Goal: Transaction & Acquisition: Purchase product/service

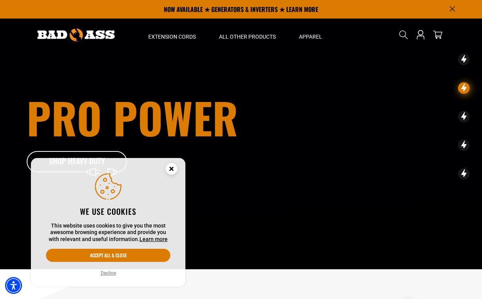
scroll to position [17, 0]
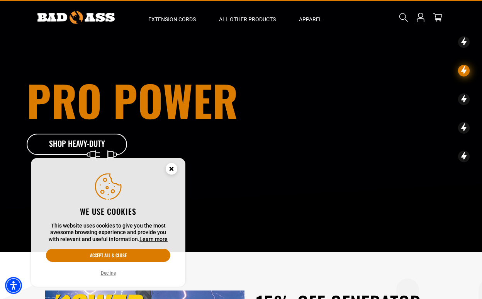
click at [171, 165] on circle "Close this option" at bounding box center [172, 169] width 12 height 12
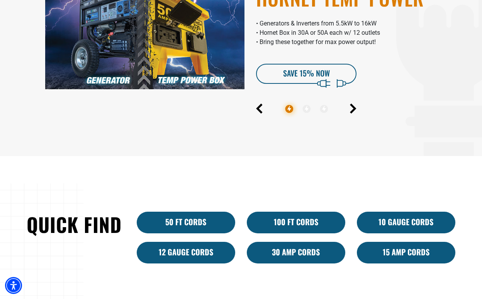
scroll to position [354, 0]
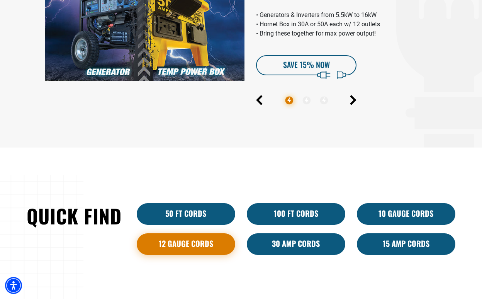
click at [184, 247] on link "12 Gauge Cords" at bounding box center [186, 244] width 98 height 22
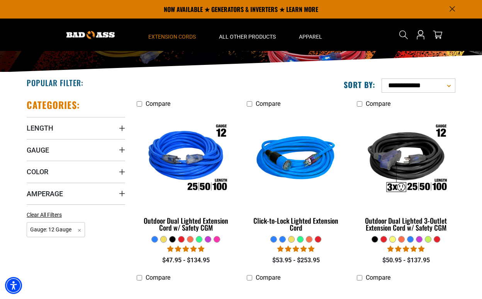
scroll to position [120, 0]
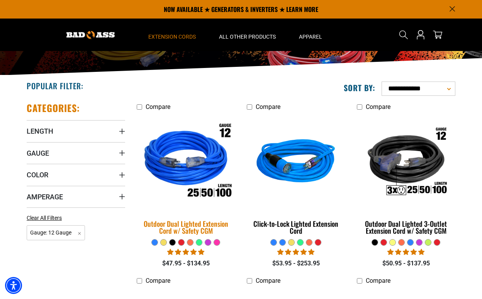
click at [199, 224] on div "Outdoor Dual Lighted Extension Cord w/ Safety CGM" at bounding box center [186, 227] width 98 height 14
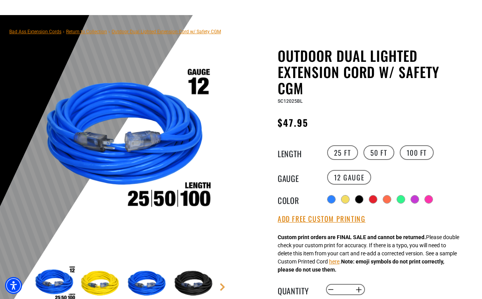
scroll to position [56, 0]
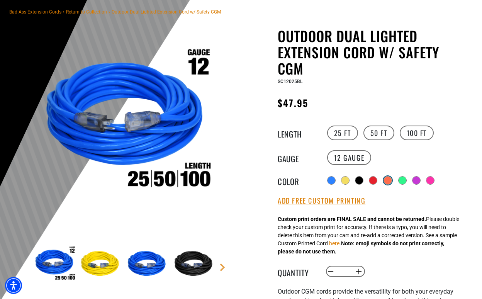
click at [388, 178] on div at bounding box center [388, 180] width 8 height 8
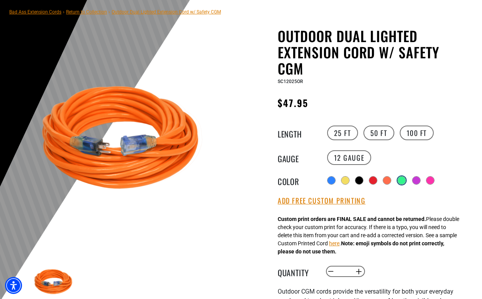
click at [399, 179] on div at bounding box center [401, 180] width 8 height 8
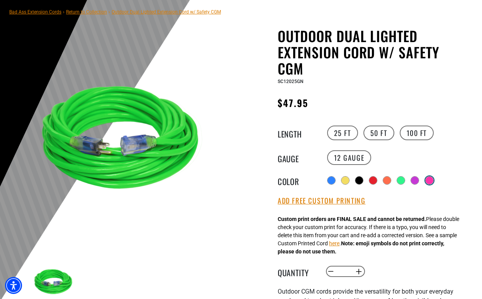
click at [429, 181] on div at bounding box center [429, 180] width 8 height 8
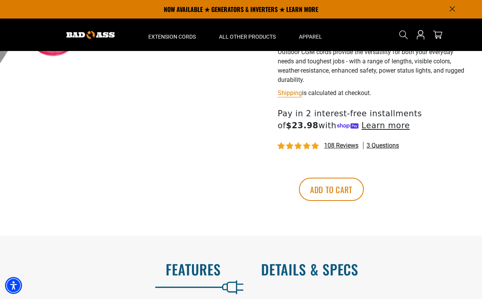
scroll to position [286, 0]
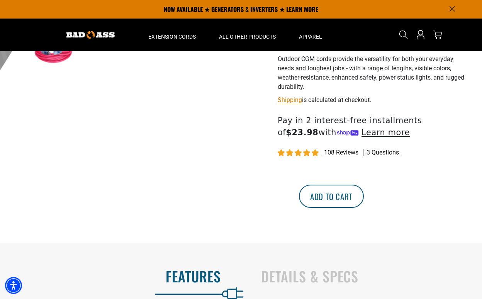
click at [363, 199] on button "Add to cart" at bounding box center [331, 195] width 65 height 23
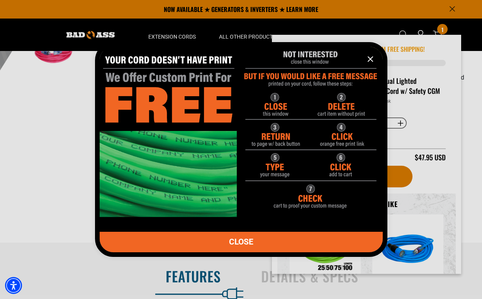
click at [253, 240] on span "CLOSE" at bounding box center [241, 242] width 24 height 8
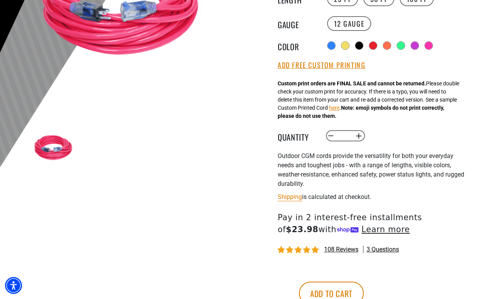
scroll to position [201, 0]
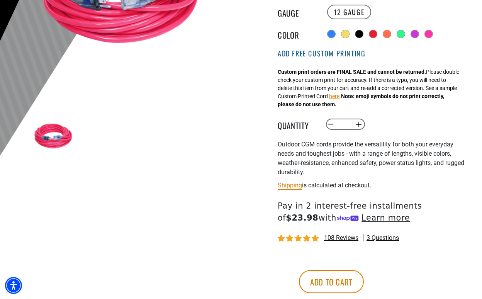
click at [321, 50] on button "Add Free Custom Printing" at bounding box center [321, 53] width 88 height 8
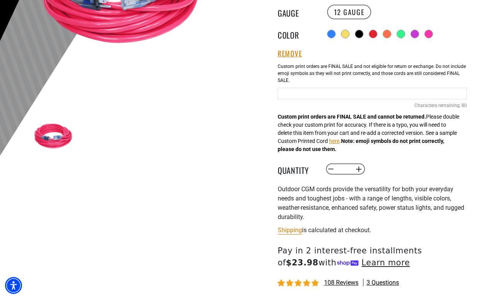
click at [336, 85] on div "Pink Cables 80 Characters remaining: / 80" at bounding box center [371, 92] width 189 height 66
click at [332, 91] on input "text" at bounding box center [371, 94] width 189 height 12
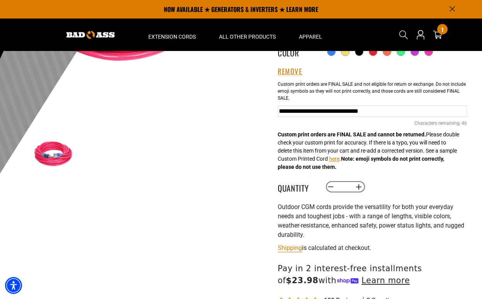
scroll to position [182, 0]
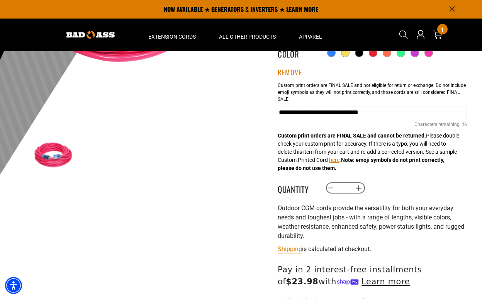
click at [351, 111] on input "**********" at bounding box center [371, 112] width 189 height 12
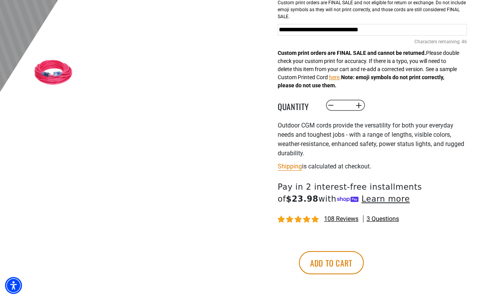
scroll to position [265, 0]
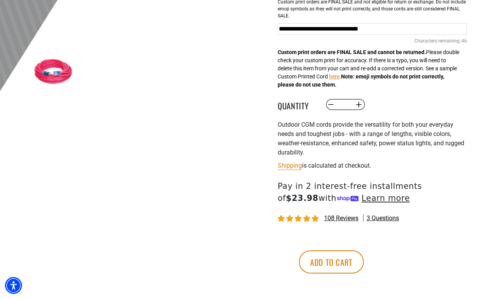
drag, startPoint x: 350, startPoint y: 27, endPoint x: 271, endPoint y: 24, distance: 79.2
click at [271, 24] on div "Outdoor Dual Lighted Extension Cord w/ Safety CGM Outdoor Dual Lighted Extensio…" at bounding box center [357, 63] width 220 height 490
click at [278, 28] on input "**********" at bounding box center [371, 29] width 189 height 12
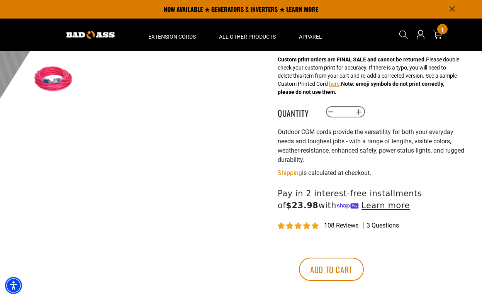
scroll to position [258, 0]
type input "**********"
click at [363, 270] on button "Add to cart" at bounding box center [331, 268] width 65 height 23
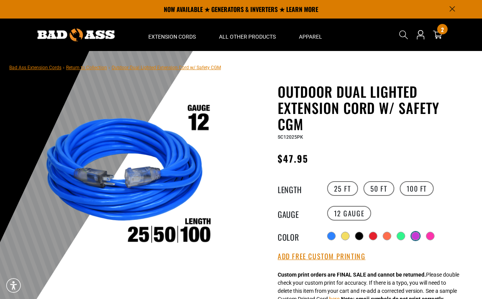
click at [412, 235] on div at bounding box center [415, 236] width 8 height 8
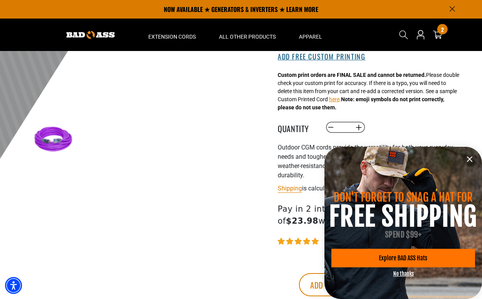
scroll to position [198, 0]
click at [242, 218] on div "Outdoor Dual Lighted Extension Cord w/ Safety CGM Outdoor Dual Lighted Extensio…" at bounding box center [357, 107] width 232 height 445
click at [325, 56] on button "Add Free Custom Printing" at bounding box center [321, 56] width 88 height 8
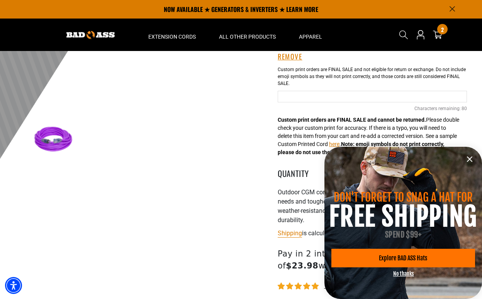
click at [312, 97] on input "Purple Cables" at bounding box center [371, 97] width 189 height 12
type input "**********"
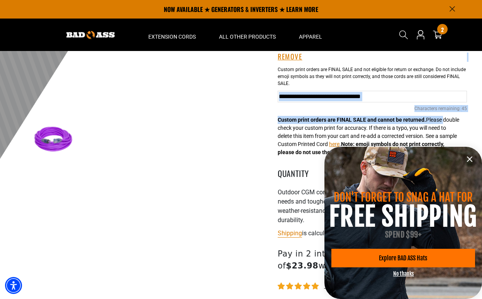
drag, startPoint x: 467, startPoint y: 97, endPoint x: 447, endPoint y: 96, distance: 20.1
click at [447, 96] on div "Outdoor Dual Lighted Extension Cord w/ Safety CGM Outdoor Dual Lighted Extensio…" at bounding box center [357, 130] width 232 height 490
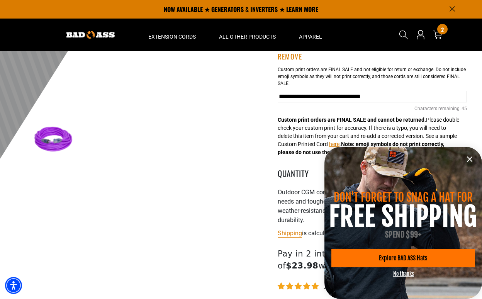
click at [447, 96] on input "**********" at bounding box center [371, 97] width 189 height 12
click at [458, 96] on input "**********" at bounding box center [371, 97] width 189 height 12
drag, startPoint x: 279, startPoint y: 95, endPoint x: 463, endPoint y: 99, distance: 183.7
click at [463, 99] on input "**********" at bounding box center [371, 97] width 189 height 12
click at [338, 97] on input "**********" at bounding box center [371, 97] width 189 height 12
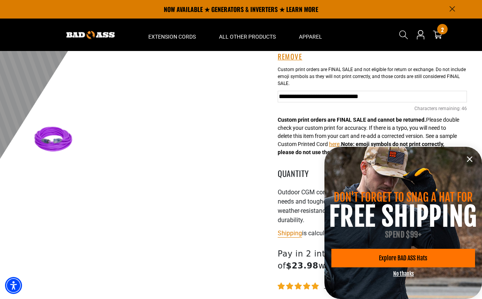
type input "**********"
drag, startPoint x: 278, startPoint y: 95, endPoint x: 490, endPoint y: 94, distance: 211.8
paste input "**********"
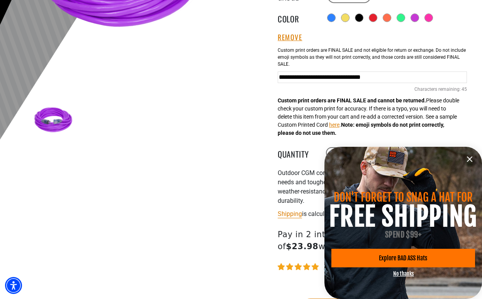
scroll to position [218, 0]
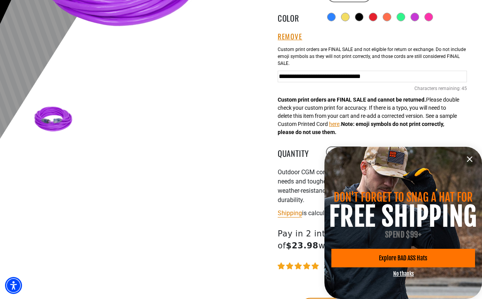
type input "**********"
click at [473, 159] on icon "information" at bounding box center [469, 158] width 9 height 9
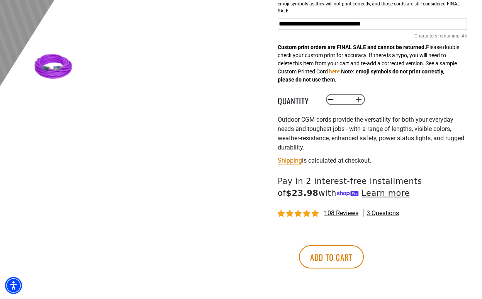
scroll to position [275, 0]
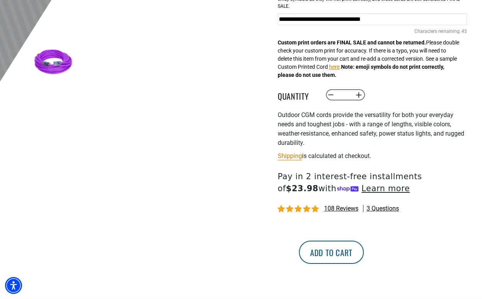
click at [363, 255] on button "Add to cart" at bounding box center [331, 251] width 65 height 23
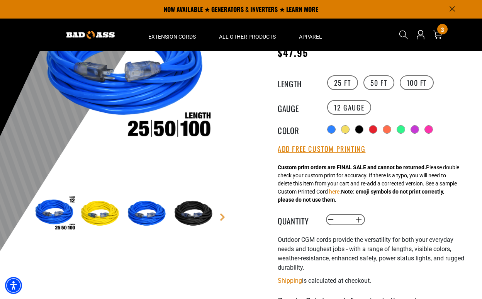
scroll to position [103, 0]
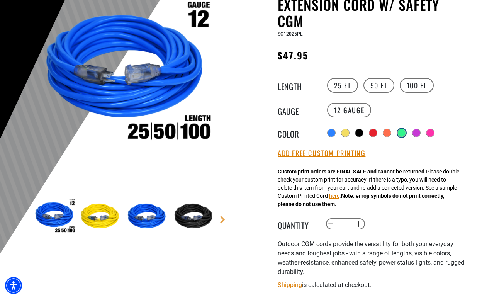
click at [399, 130] on div at bounding box center [401, 133] width 8 height 8
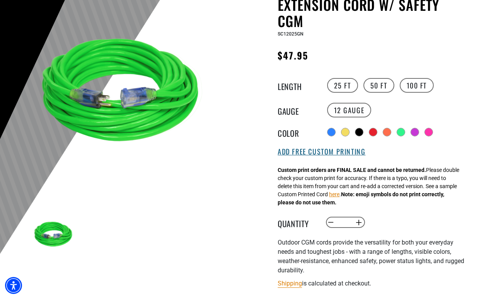
click at [326, 154] on button "Add Free Custom Printing" at bounding box center [321, 151] width 88 height 8
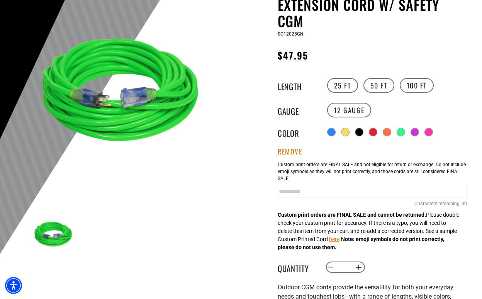
drag, startPoint x: 338, startPoint y: 189, endPoint x: 258, endPoint y: 190, distance: 79.9
click at [258, 190] on div "Outdoor Dual Lighted Extension Cord w/ Safety CGM Outdoor Dual Lighted Extensio…" at bounding box center [357, 225] width 220 height 490
paste input "**********"
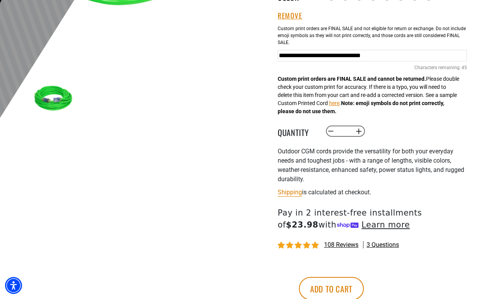
scroll to position [238, 0]
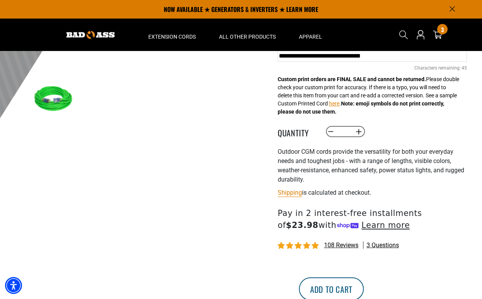
type input "**********"
click at [363, 291] on button "Add to cart" at bounding box center [331, 288] width 65 height 23
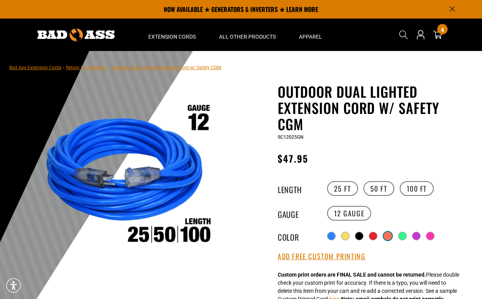
click at [384, 235] on div at bounding box center [388, 236] width 8 height 8
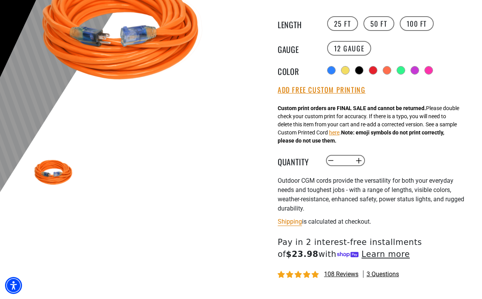
scroll to position [165, 0]
click at [338, 92] on button "Add Free Custom Printing" at bounding box center [321, 90] width 88 height 8
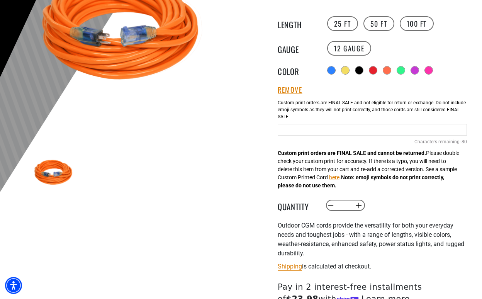
click at [325, 128] on input "Orange Cables" at bounding box center [371, 130] width 189 height 12
paste input "**********"
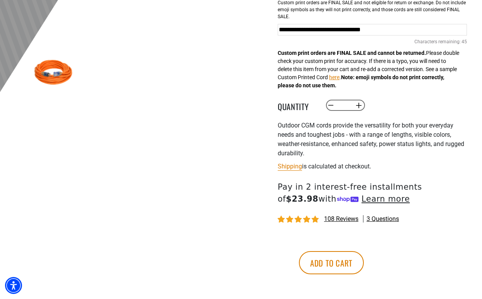
scroll to position [265, 0]
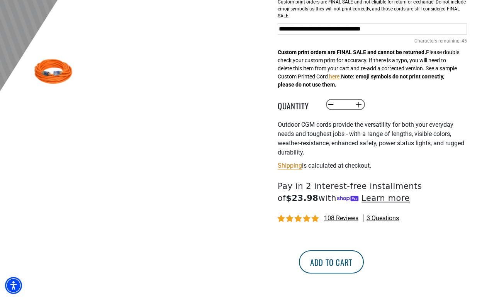
type input "**********"
click at [363, 263] on button "Add to cart" at bounding box center [331, 261] width 65 height 23
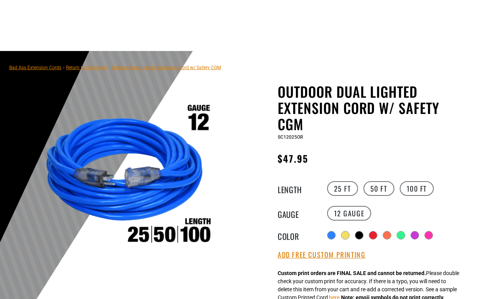
scroll to position [265, 0]
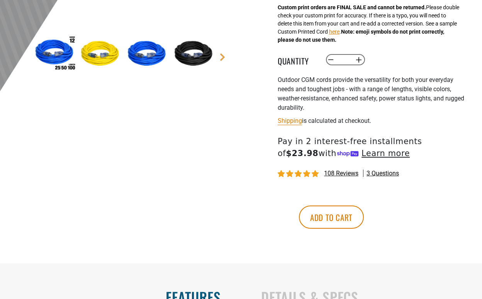
click at [372, 235] on div "More payment options This item is a recurring or deferred purchase. By continui…" at bounding box center [366, 221] width 189 height 62
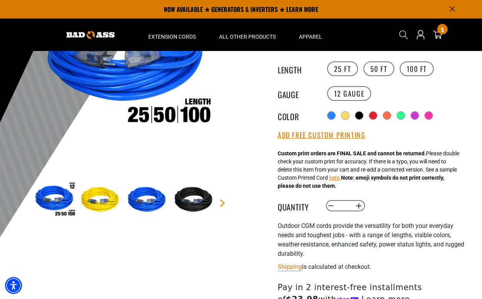
scroll to position [115, 0]
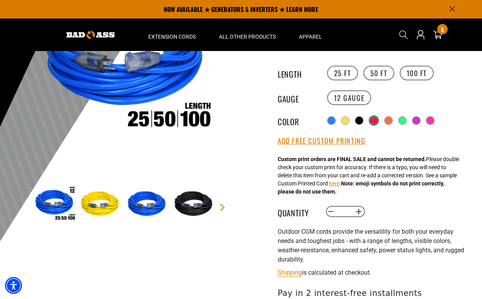
click at [372, 120] on div at bounding box center [374, 121] width 8 height 8
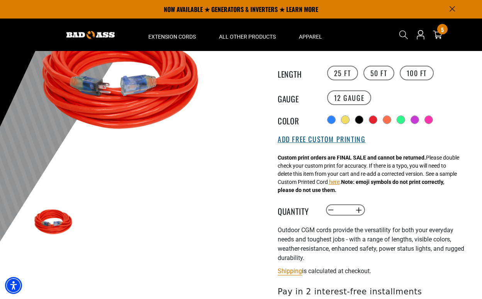
click at [339, 140] on button "Add Free Custom Printing" at bounding box center [321, 139] width 88 height 8
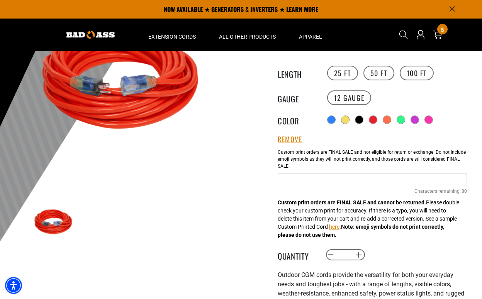
click at [320, 174] on input "Red Cables" at bounding box center [371, 179] width 189 height 12
paste input "**********"
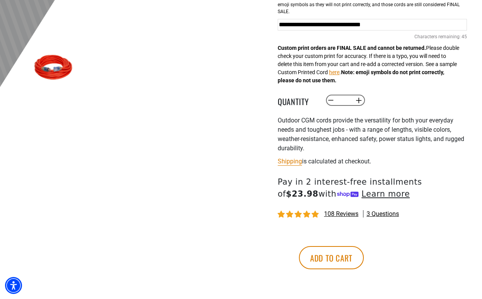
scroll to position [278, 0]
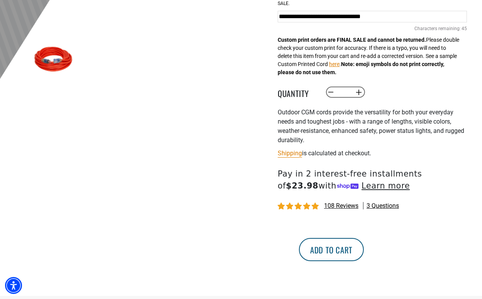
type input "**********"
click at [363, 247] on button "Add to cart" at bounding box center [331, 249] width 65 height 23
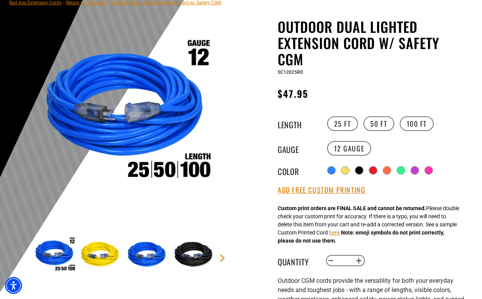
scroll to position [68, 0]
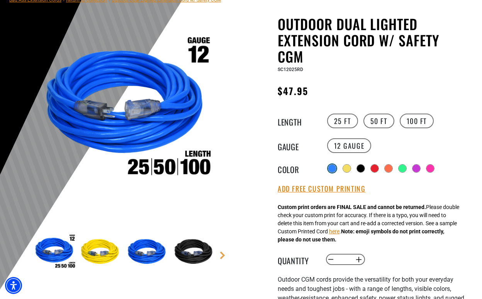
click at [333, 169] on div at bounding box center [332, 168] width 8 height 8
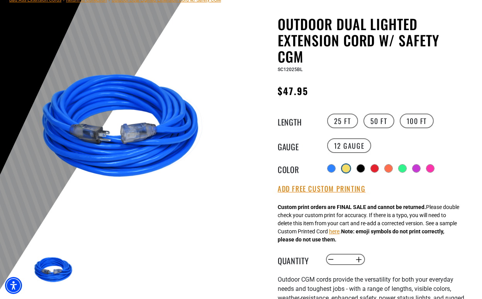
click at [346, 168] on div at bounding box center [346, 168] width 8 height 8
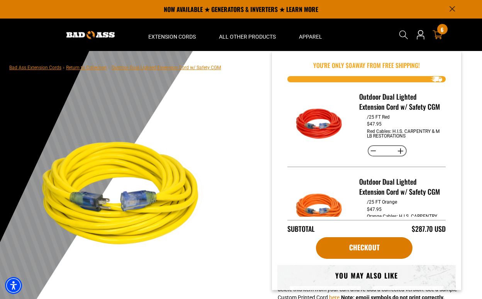
click at [439, 37] on icon at bounding box center [437, 35] width 10 height 10
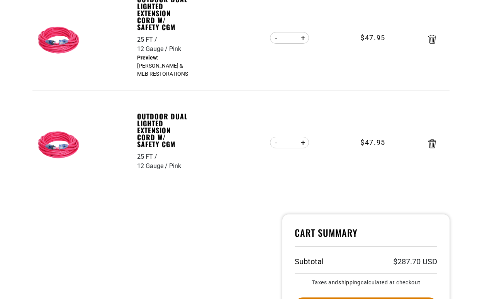
scroll to position [572, 0]
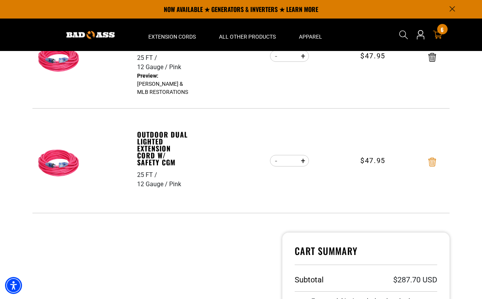
click at [430, 158] on icon "Remove Outdoor Dual Lighted Extension Cord w/ Safety CGM - 25 FT / 12 Gauge / P…" at bounding box center [432, 161] width 8 height 9
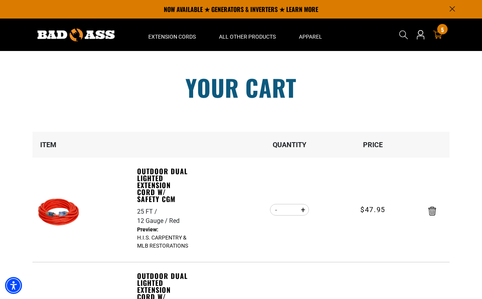
scroll to position [0, 0]
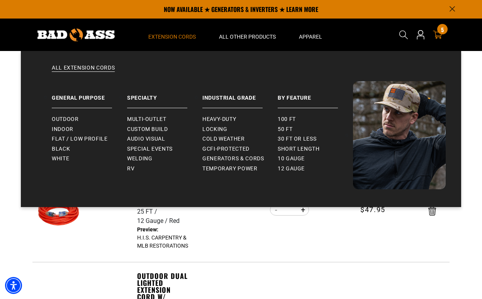
click at [166, 36] on span "Extension Cords" at bounding box center [171, 36] width 47 height 7
click at [60, 118] on span "Outdoor" at bounding box center [65, 119] width 27 height 7
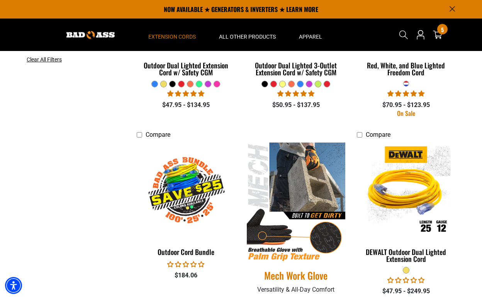
scroll to position [270, 0]
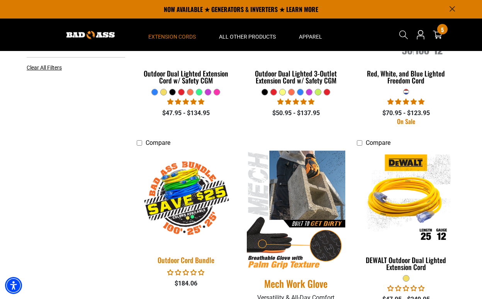
click at [199, 259] on div "Outdoor Cord Bundle" at bounding box center [186, 259] width 98 height 7
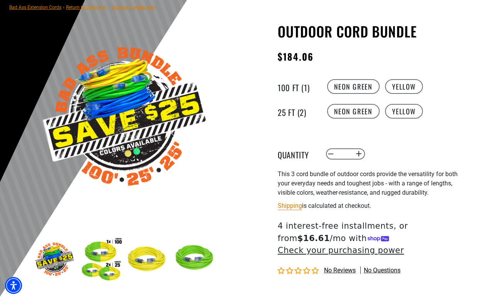
scroll to position [63, 0]
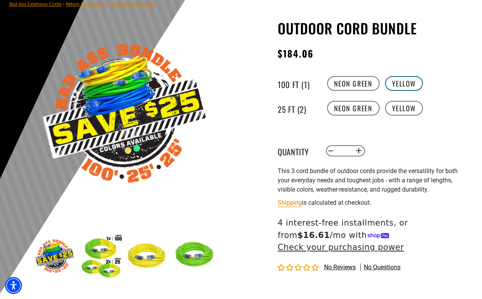
click at [397, 78] on label "Yellow" at bounding box center [404, 83] width 38 height 15
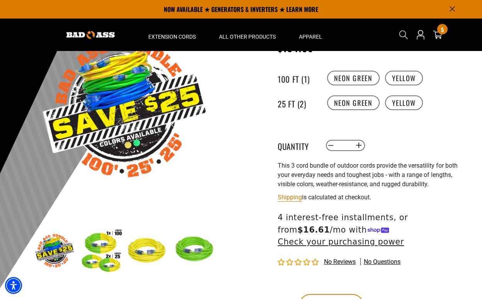
scroll to position [64, 0]
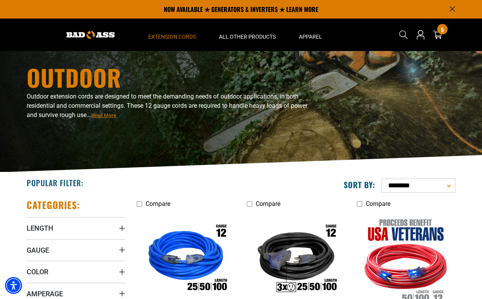
scroll to position [16, 0]
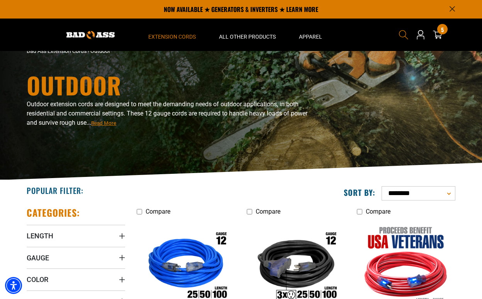
click at [401, 32] on icon "Search" at bounding box center [403, 35] width 10 height 10
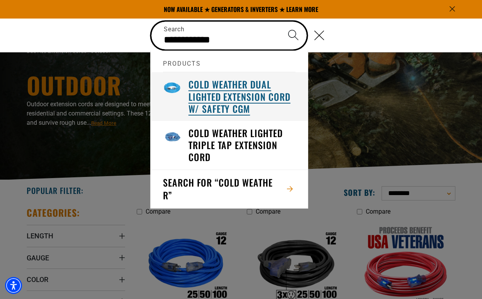
type input "**********"
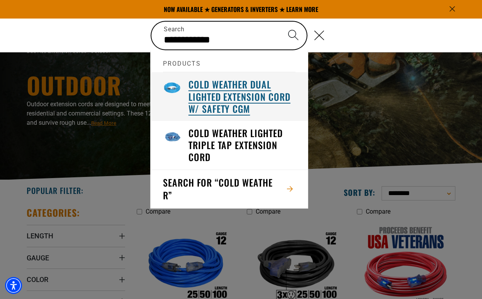
click at [223, 99] on h3 "Cold Weather Dual Lighted Extension Cord w/ Safety CGM" at bounding box center [241, 96] width 107 height 36
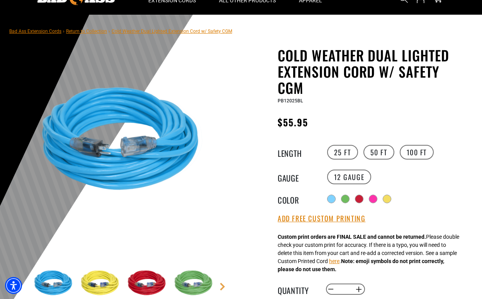
scroll to position [39, 0]
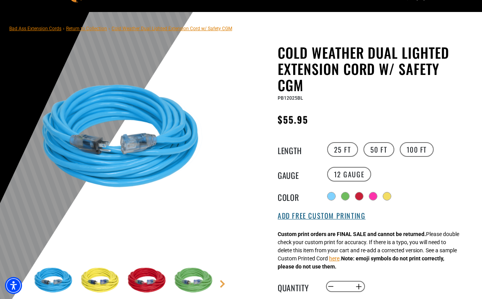
click at [343, 216] on button "Add Free Custom Printing" at bounding box center [321, 215] width 88 height 8
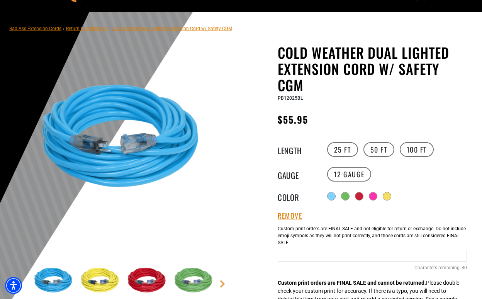
click at [329, 254] on input "Text field" at bounding box center [371, 256] width 189 height 12
paste input "**********"
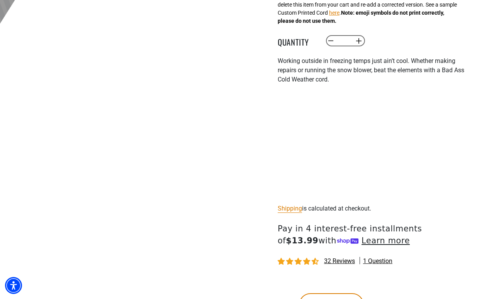
scroll to position [348, 0]
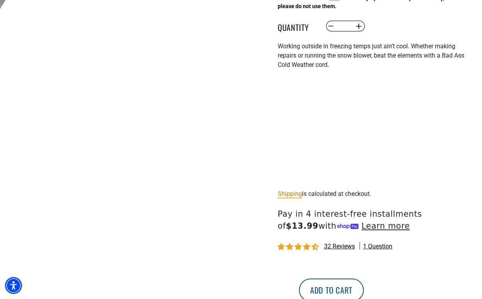
type input "**********"
click at [363, 286] on button "Add to cart" at bounding box center [331, 289] width 65 height 23
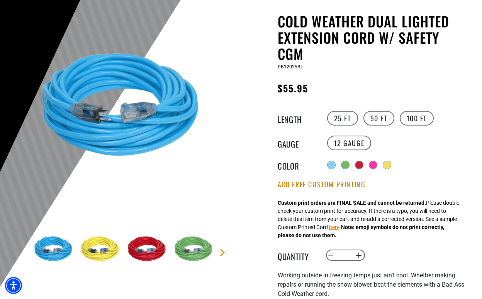
scroll to position [74, 0]
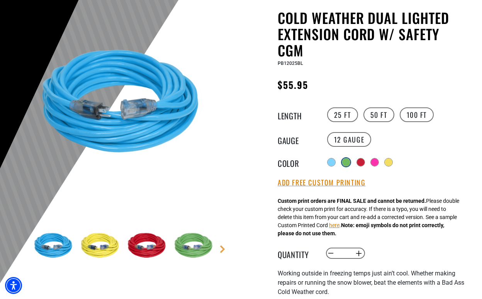
click at [345, 161] on div at bounding box center [346, 162] width 8 height 8
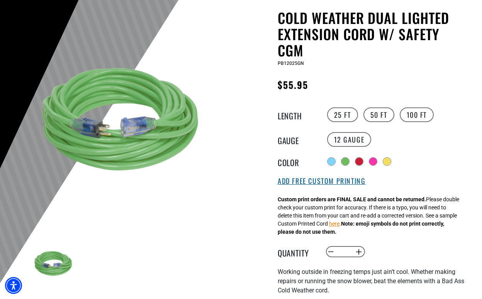
click at [327, 183] on button "Add Free Custom Printing" at bounding box center [321, 181] width 88 height 8
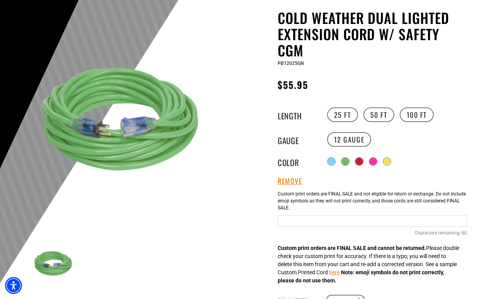
click at [314, 221] on input "Text field" at bounding box center [371, 221] width 189 height 12
paste input "**********"
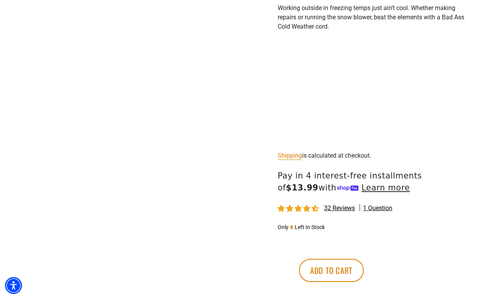
scroll to position [390, 0]
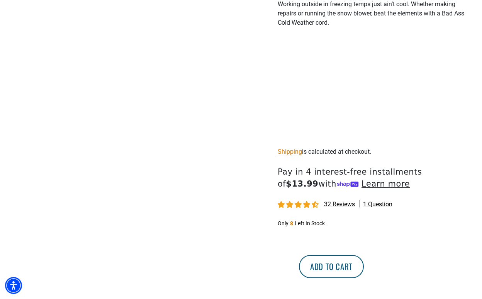
type input "**********"
click at [363, 258] on button "Add to cart" at bounding box center [331, 266] width 65 height 23
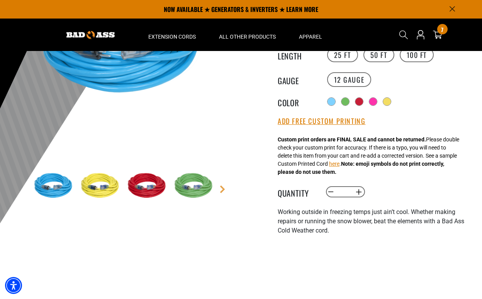
scroll to position [125, 0]
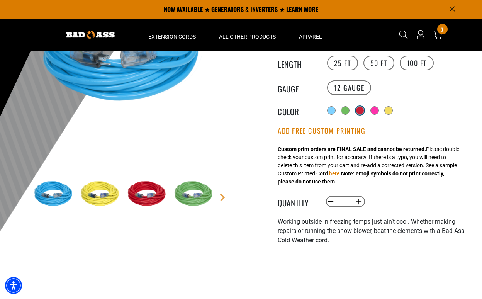
click at [360, 108] on div at bounding box center [360, 110] width 8 height 8
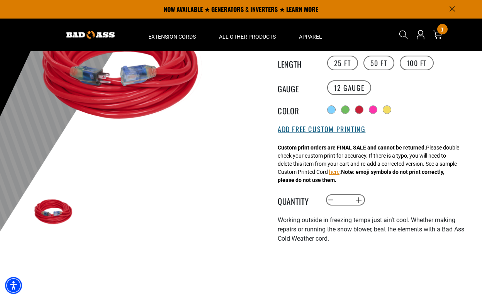
click at [348, 132] on button "Add Free Custom Printing" at bounding box center [321, 129] width 88 height 8
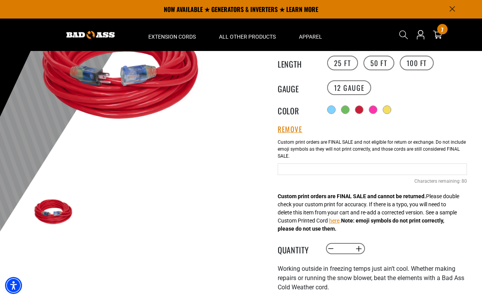
click at [327, 166] on input "Text field" at bounding box center [371, 169] width 189 height 12
paste input "**********"
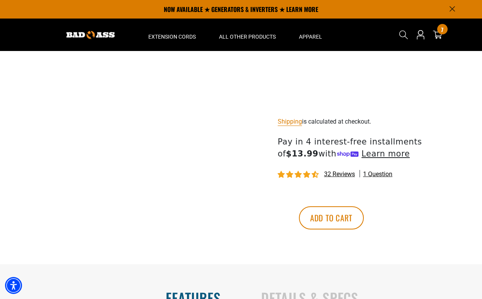
scroll to position [420, 0]
type input "**********"
click at [363, 218] on button "Add to cart" at bounding box center [331, 217] width 65 height 23
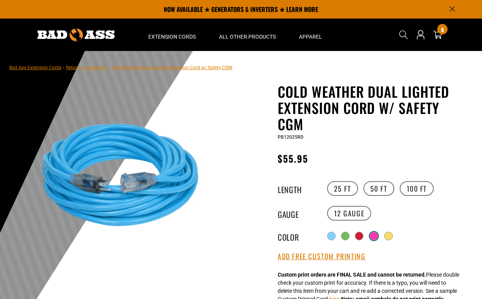
click at [373, 233] on div at bounding box center [374, 236] width 8 height 8
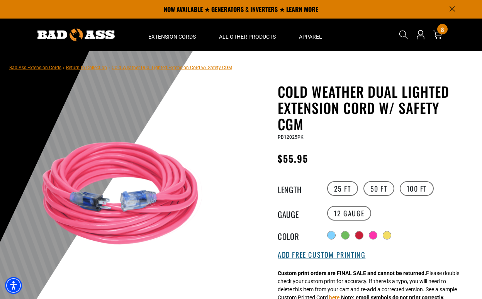
click at [301, 255] on button "Add Free Custom Printing" at bounding box center [321, 254] width 88 height 8
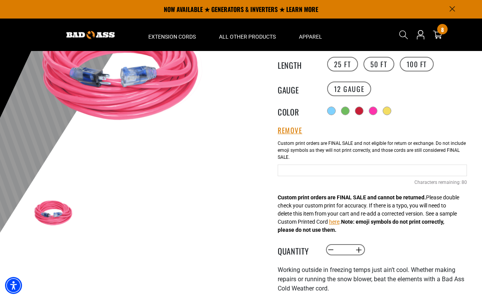
scroll to position [124, 0]
click at [332, 169] on input "Text field" at bounding box center [371, 170] width 189 height 12
paste input "**********"
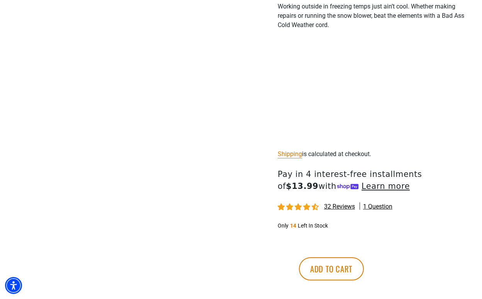
scroll to position [392, 0]
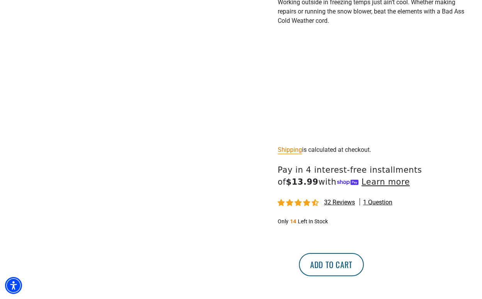
type input "**********"
click at [363, 267] on button "Add to cart" at bounding box center [331, 264] width 65 height 23
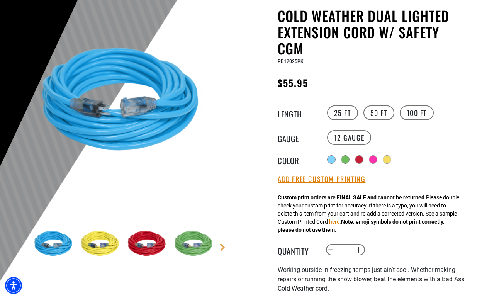
scroll to position [78, 0]
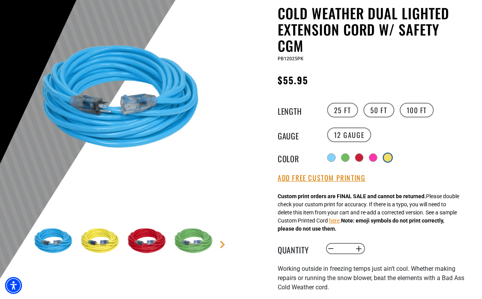
click at [385, 154] on div at bounding box center [388, 158] width 8 height 8
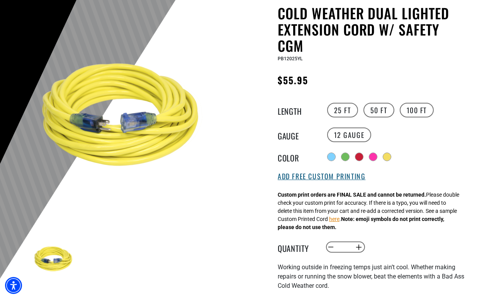
click at [319, 178] on button "Add Free Custom Printing" at bounding box center [321, 176] width 88 height 8
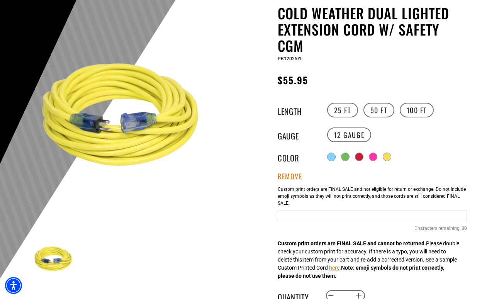
click at [308, 216] on input "Text field" at bounding box center [371, 216] width 189 height 12
paste input "**********"
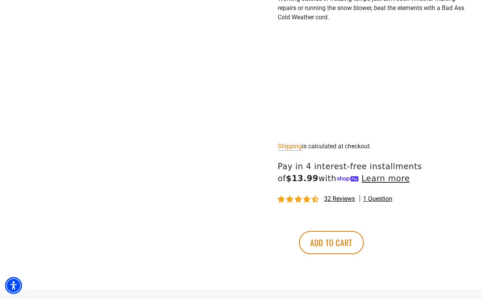
scroll to position [400, 0]
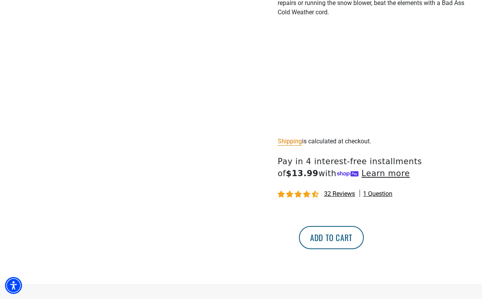
type input "**********"
click at [363, 230] on button "Add to cart" at bounding box center [331, 237] width 65 height 23
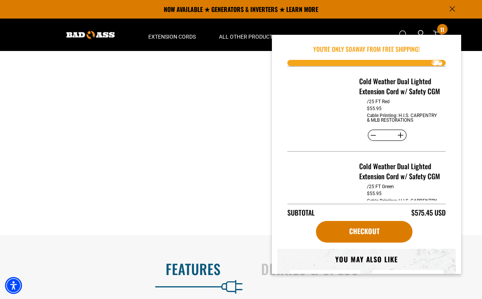
scroll to position [244, 0]
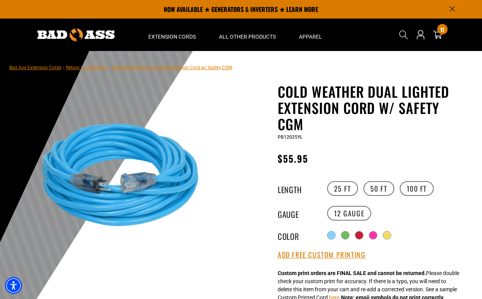
scroll to position [0, 0]
click at [375, 189] on label "50 FT" at bounding box center [378, 188] width 31 height 15
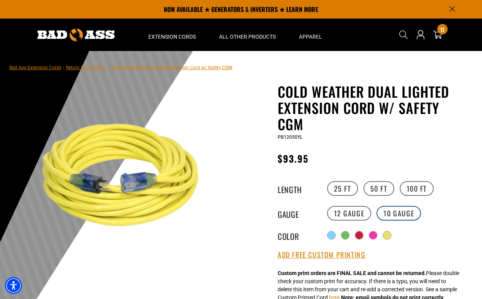
click at [383, 213] on label "10 Gauge products.product.variant_sold_out_or_unavailable" at bounding box center [398, 213] width 44 height 15
click at [355, 213] on label "12 Gauge" at bounding box center [349, 213] width 44 height 15
click at [389, 213] on label "10 Gauge products.product.variant_sold_out_or_unavailable" at bounding box center [398, 213] width 44 height 15
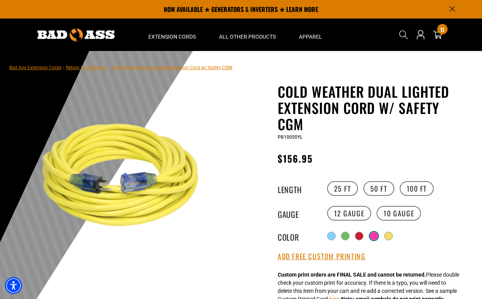
click at [373, 235] on div at bounding box center [374, 236] width 8 height 8
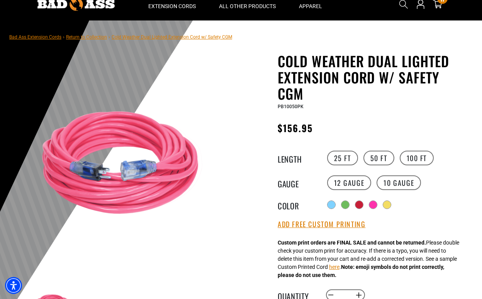
scroll to position [33, 0]
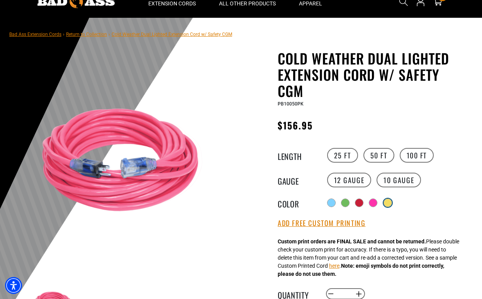
click at [388, 203] on div at bounding box center [388, 203] width 8 height 8
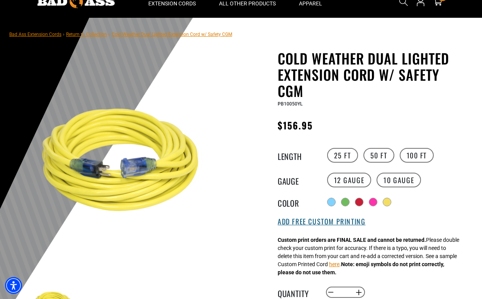
click at [336, 224] on button "Add Free Custom Printing" at bounding box center [321, 221] width 88 height 8
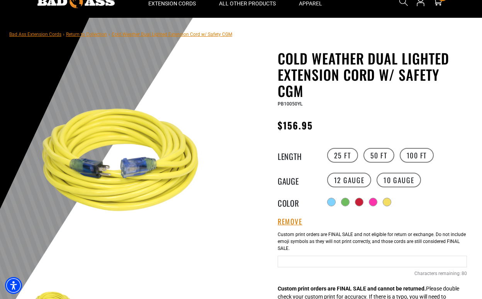
click at [309, 265] on input "text" at bounding box center [371, 261] width 189 height 12
paste input "**********"
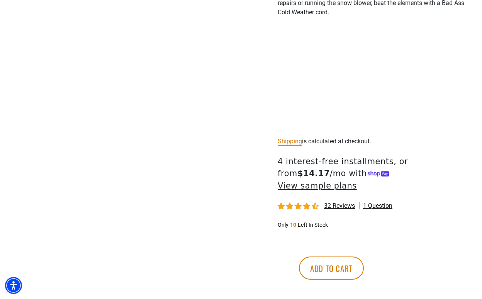
scroll to position [410, 0]
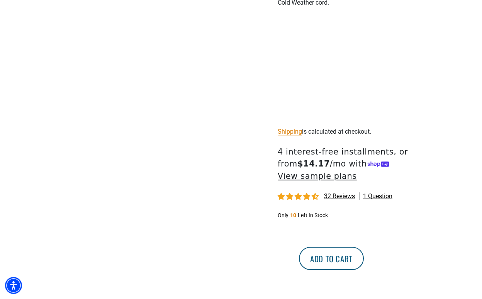
type input "**********"
click at [363, 249] on button "Add to cart" at bounding box center [331, 258] width 65 height 23
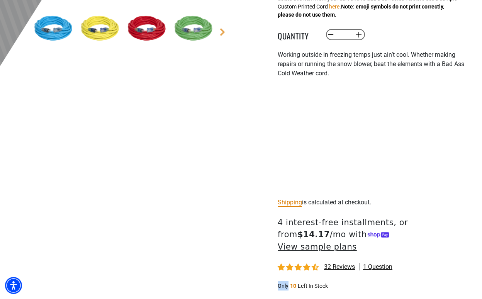
click at [378, 263] on div "Cold Weather Dual Lighted Extension Cord w/ Safety CGM Cold Weather Dual Lighte…" at bounding box center [371, 78] width 189 height 571
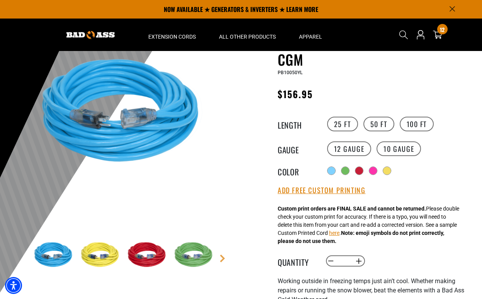
scroll to position [46, 0]
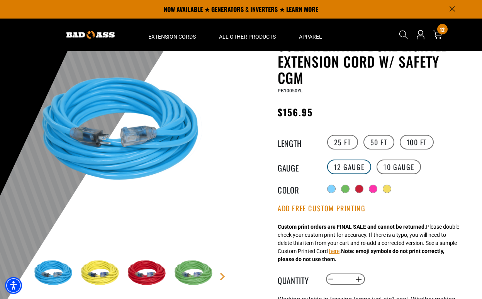
click at [343, 167] on label "12 Gauge" at bounding box center [349, 166] width 44 height 15
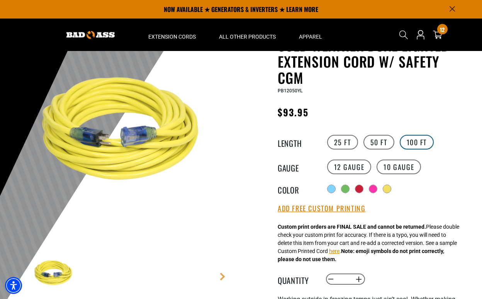
click at [412, 142] on label "100 FT" at bounding box center [416, 142] width 34 height 15
click at [397, 169] on label "10 Gauge" at bounding box center [398, 166] width 44 height 15
click at [376, 139] on label "50 FT" at bounding box center [378, 142] width 31 height 15
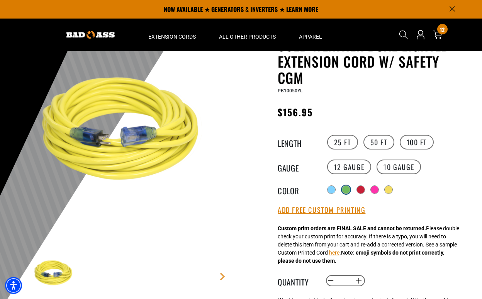
click at [344, 189] on div at bounding box center [346, 190] width 8 height 8
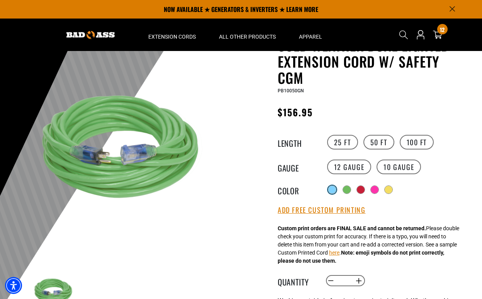
click at [331, 192] on div at bounding box center [332, 190] width 8 height 8
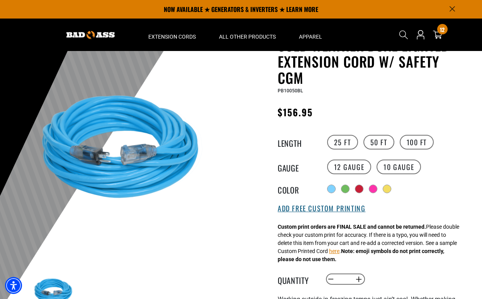
click at [332, 211] on button "Add Free Custom Printing" at bounding box center [321, 208] width 88 height 8
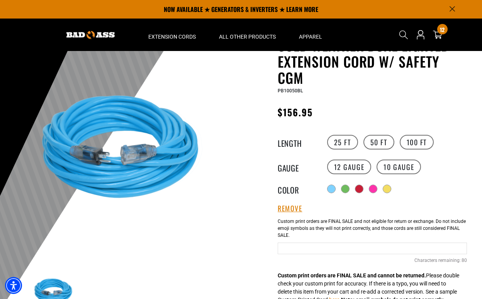
click at [328, 250] on input "Text field" at bounding box center [371, 248] width 189 height 12
paste input "**********"
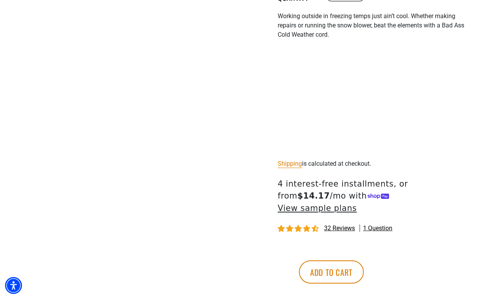
scroll to position [391, 0]
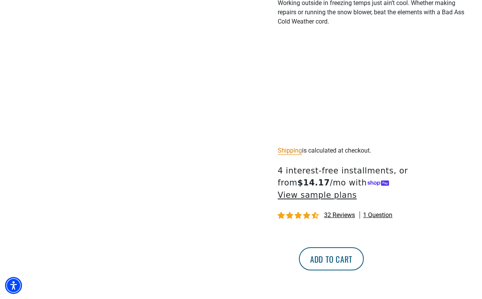
type input "**********"
click at [363, 249] on button "Add to cart" at bounding box center [331, 258] width 65 height 23
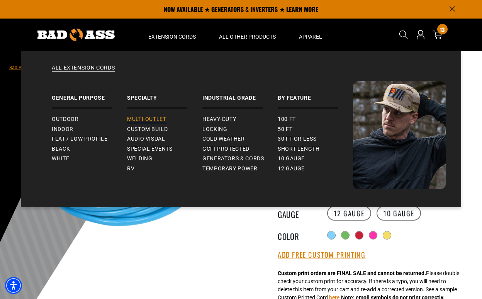
click at [152, 122] on span "Multi-Outlet" at bounding box center [146, 119] width 39 height 7
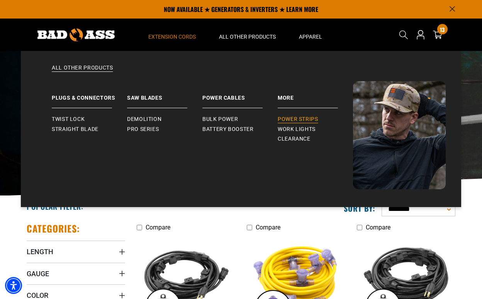
click at [306, 119] on span "Power Strips" at bounding box center [297, 119] width 41 height 7
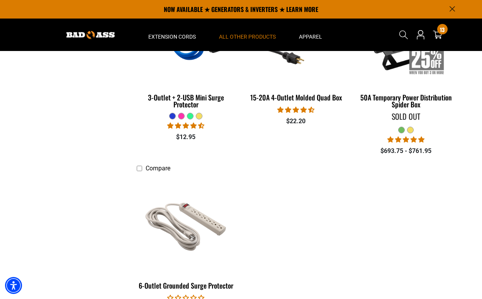
scroll to position [246, 0]
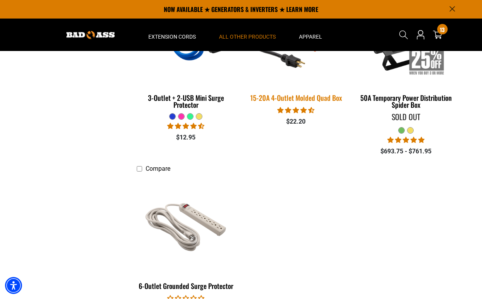
click at [296, 104] on link "15-20A 4-Outlet Molded Quad Box" at bounding box center [296, 46] width 98 height 117
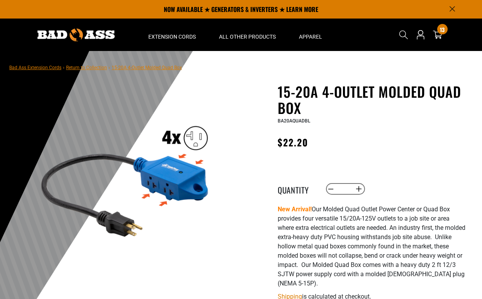
scroll to position [0, 0]
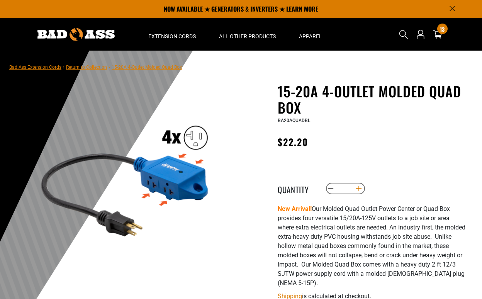
click at [358, 204] on p "New Arrival! Our Molded Quad Outlet Power Center or Quad Box provides four vers…" at bounding box center [371, 245] width 189 height 83
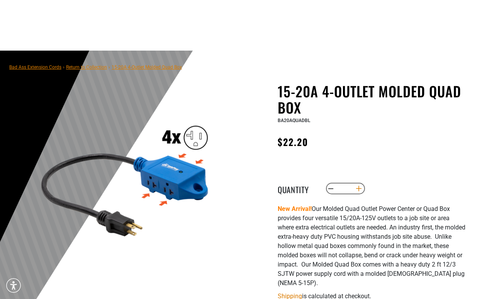
click at [358, 204] on p "New Arrival! Our Molded Quad Outlet Power Center or Quad Box provides four vers…" at bounding box center [371, 245] width 189 height 83
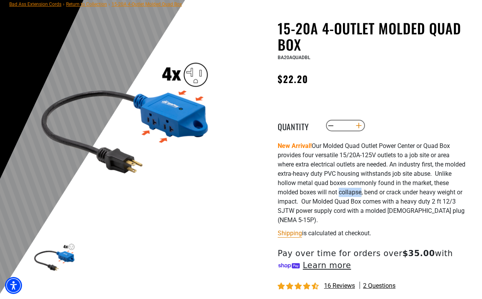
click at [360, 127] on button "Increase quantity for 15-20A 4-Outlet Molded Quad Box" at bounding box center [359, 125] width 12 height 13
click at [358, 125] on button "Increase quantity for 15-20A 4-Outlet Molded Quad Box" at bounding box center [359, 125] width 12 height 13
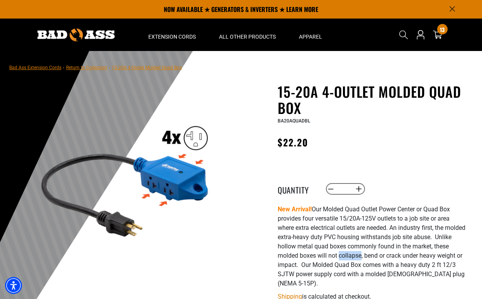
scroll to position [0, 0]
click at [331, 188] on button "Decrease quantity for 15-20A 4-Outlet Molded Quad Box" at bounding box center [331, 188] width 12 height 13
type input "*"
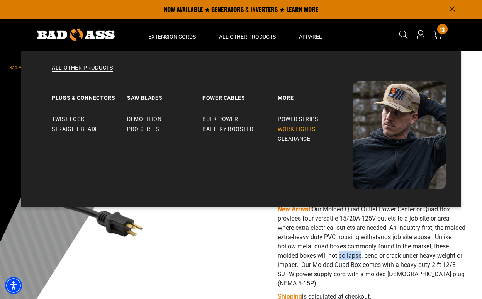
click at [289, 126] on span "Work Lights" at bounding box center [296, 129] width 38 height 7
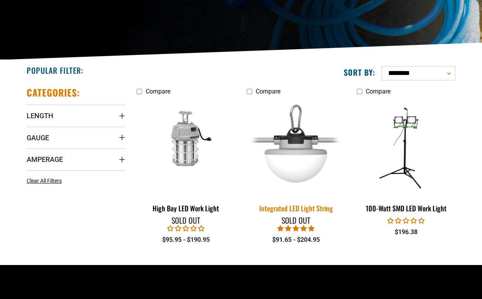
scroll to position [170, 0]
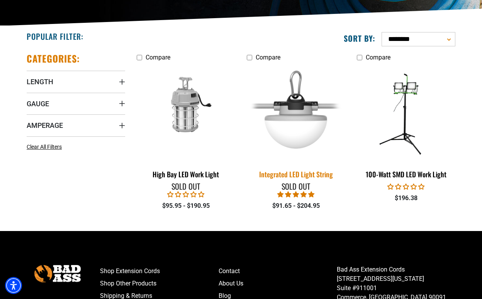
click at [295, 174] on div "Integrated LED Light String" at bounding box center [296, 174] width 98 height 7
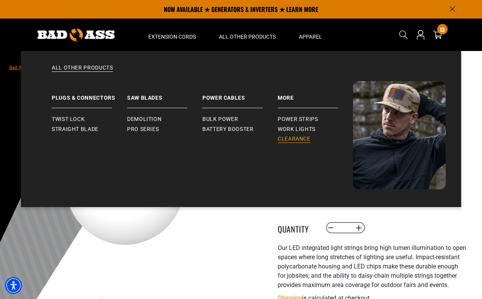
click at [299, 138] on span "Clearance" at bounding box center [293, 138] width 33 height 7
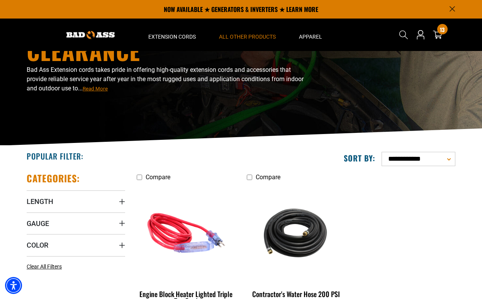
scroll to position [45, 0]
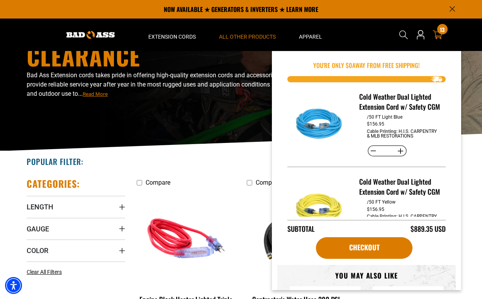
click at [442, 30] on span "13" at bounding box center [441, 30] width 5 height 6
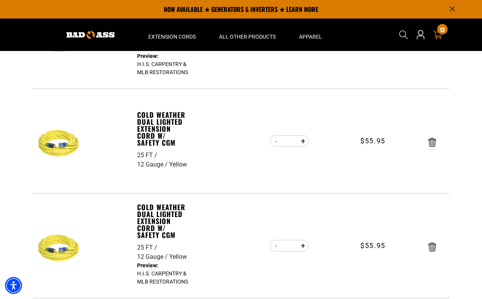
scroll to position [277, 0]
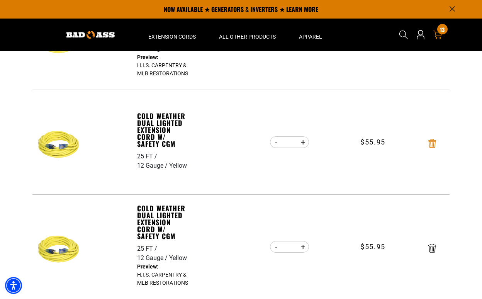
click at [431, 143] on icon "Remove Cold Weather Dual Lighted Extension Cord w/ Safety CGM - 25 FT / 12 Gaug…" at bounding box center [432, 143] width 8 height 9
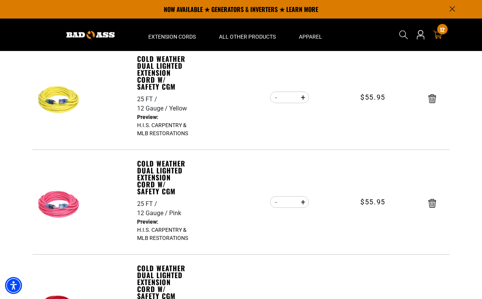
scroll to position [295, 0]
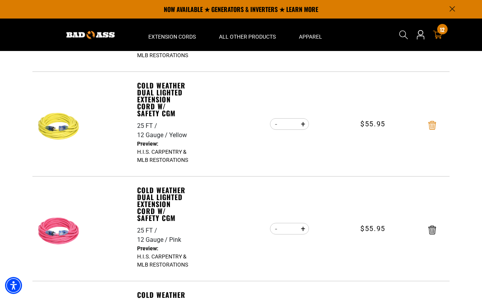
click at [431, 126] on icon "Remove Cold Weather Dual Lighted Extension Cord w/ Safety CGM - 25 FT / 12 Gaug…" at bounding box center [432, 125] width 8 height 9
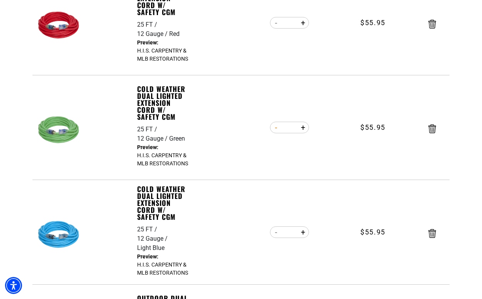
scroll to position [519, 0]
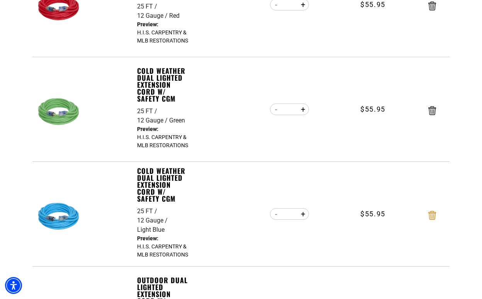
click at [434, 215] on icon "Remove Cold Weather Dual Lighted Extension Cord w/ Safety CGM - 25 FT / 12 Gaug…" at bounding box center [432, 215] width 8 height 9
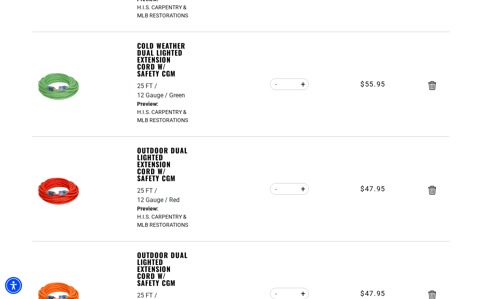
scroll to position [554, 0]
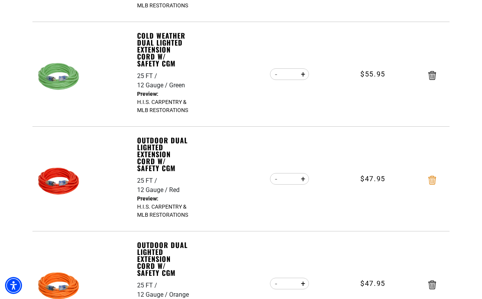
click at [431, 181] on icon "Remove Outdoor Dual Lighted Extension Cord w/ Safety CGM - 25 FT / 12 Gauge / R…" at bounding box center [432, 180] width 8 height 9
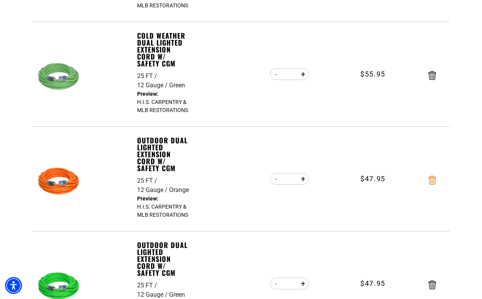
click at [433, 180] on icon "Remove Outdoor Dual Lighted Extension Cord w/ Safety CGM - 25 FT / 12 Gauge / O…" at bounding box center [432, 180] width 8 height 9
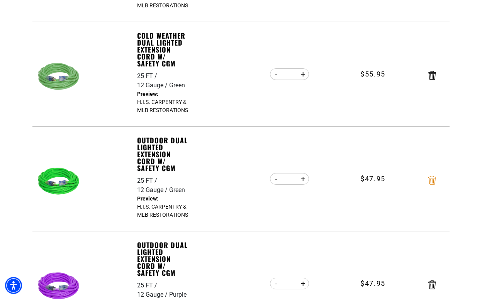
click at [432, 179] on icon "Remove Outdoor Dual Lighted Extension Cord w/ Safety CGM - 25 FT / 12 Gauge / G…" at bounding box center [432, 180] width 8 height 9
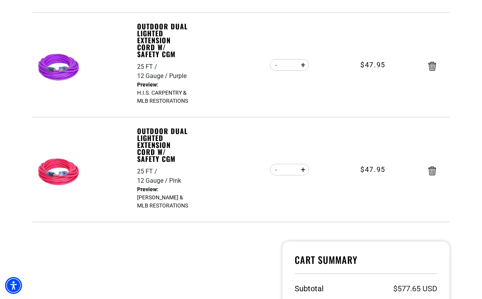
scroll to position [668, 0]
click at [433, 169] on icon "Remove Outdoor Dual Lighted Extension Cord w/ Safety CGM - 25 FT / 12 Gauge / P…" at bounding box center [432, 170] width 8 height 9
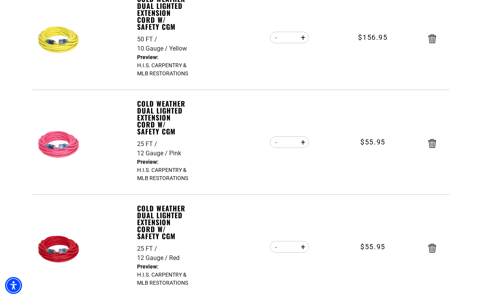
scroll to position [286, 0]
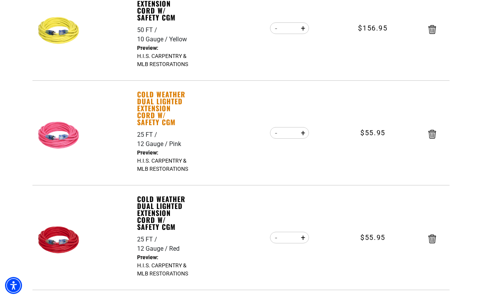
click at [149, 112] on link "Cold Weather Dual Lighted Extension Cord w/ Safety CGM" at bounding box center [163, 108] width 53 height 35
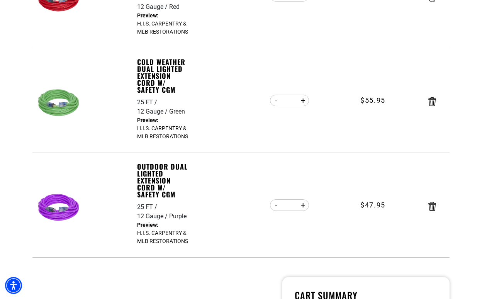
scroll to position [528, 0]
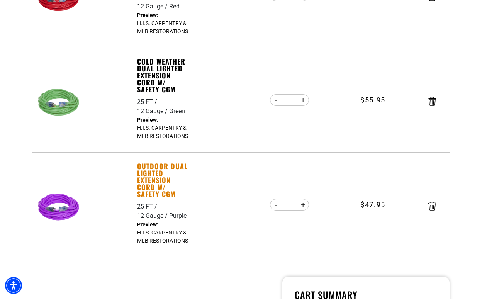
click at [154, 180] on link "Outdoor Dual Lighted Extension Cord w/ Safety CGM" at bounding box center [163, 179] width 53 height 35
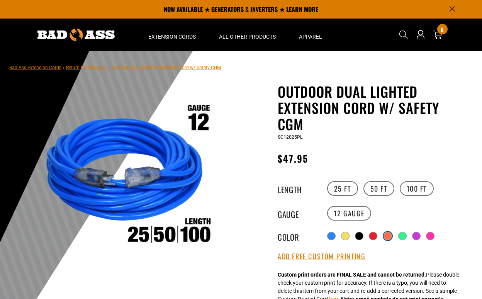
click at [386, 235] on div at bounding box center [388, 236] width 8 height 8
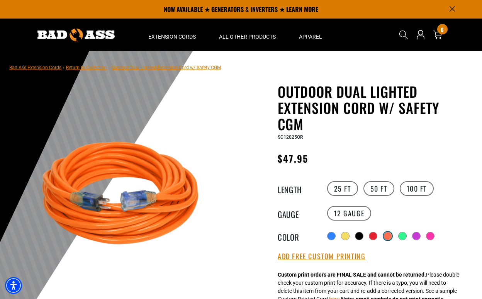
scroll to position [3, 0]
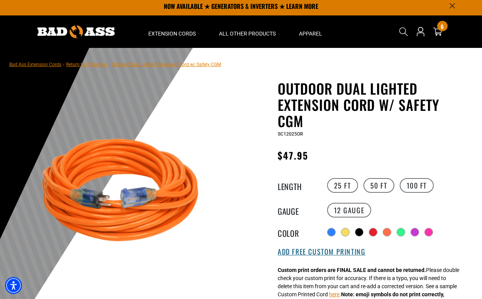
click at [335, 251] on button "Add Free Custom Printing" at bounding box center [321, 251] width 88 height 8
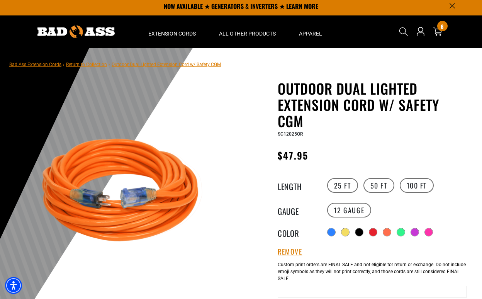
click at [309, 289] on input "Orange Cables" at bounding box center [371, 292] width 189 height 12
paste input "**********"
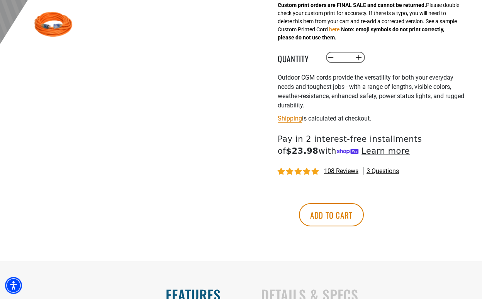
scroll to position [316, 0]
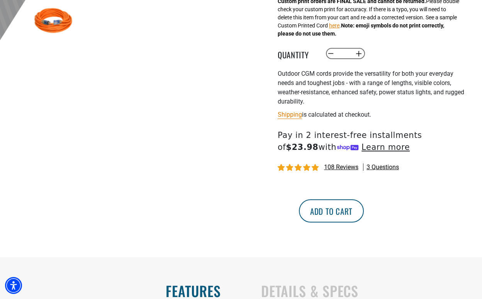
type input "**********"
click at [363, 212] on button "Add to cart" at bounding box center [331, 210] width 65 height 23
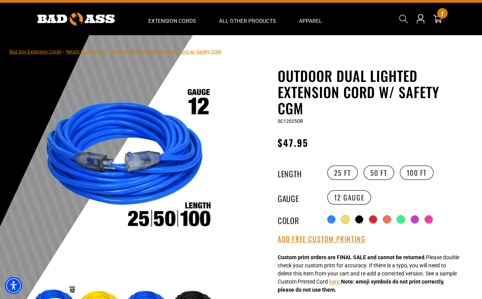
scroll to position [20, 0]
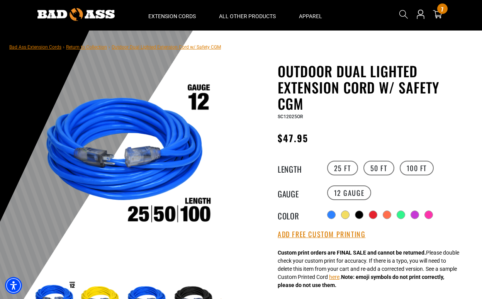
click at [364, 175] on div "25 FT 50 FT 100 FT" at bounding box center [396, 167] width 142 height 17
click at [378, 162] on label "50 FT" at bounding box center [378, 168] width 31 height 15
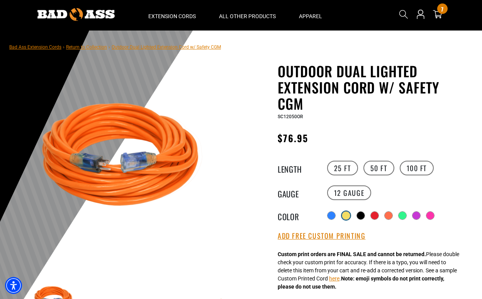
click at [345, 215] on div at bounding box center [346, 215] width 8 height 8
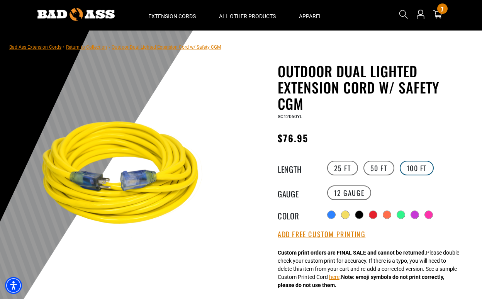
click at [412, 164] on label "100 FT" at bounding box center [416, 168] width 34 height 15
click at [378, 173] on label "50 FT" at bounding box center [378, 168] width 31 height 15
click at [286, 213] on legend "Color" at bounding box center [296, 215] width 39 height 10
click at [336, 167] on label "25 FT" at bounding box center [342, 168] width 31 height 15
click at [291, 152] on div "Outdoor Dual Lighted Extension Cord w/ Safety CGM Outdoor Dual Lighted Extensio…" at bounding box center [371, 280] width 189 height 434
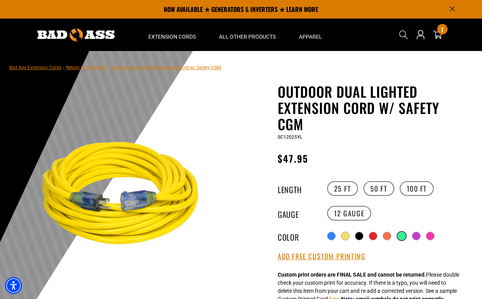
click at [404, 237] on div at bounding box center [401, 236] width 8 height 8
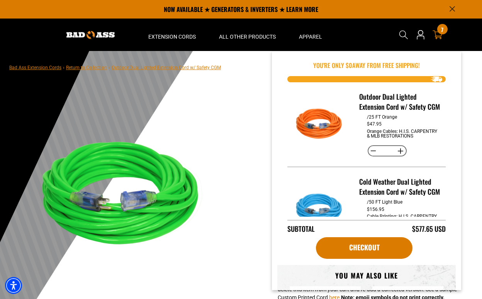
click at [440, 35] on icon at bounding box center [437, 35] width 10 height 10
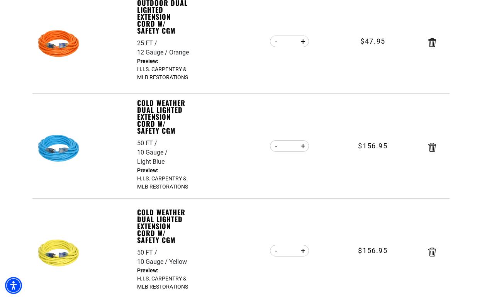
scroll to position [182, 0]
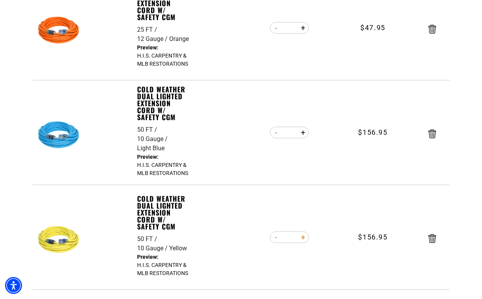
click at [303, 238] on button "Increase quantity for Cold Weather Dual Lighted Extension Cord w/ Safety CGM" at bounding box center [303, 236] width 12 height 13
type input "*"
click at [434, 133] on icon "Remove Cold Weather Dual Lighted Extension Cord w/ Safety CGM - 50 FT / 10 Gaug…" at bounding box center [432, 133] width 8 height 9
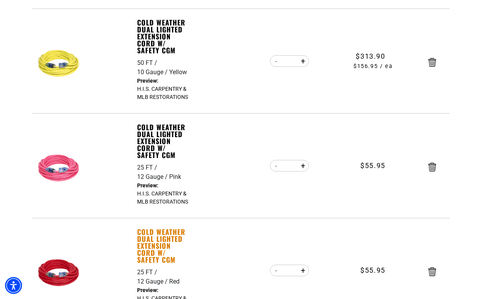
scroll to position [254, 0]
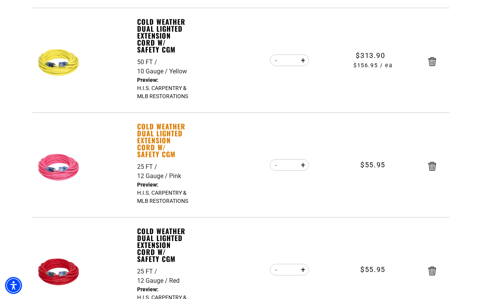
click at [156, 140] on link "Cold Weather Dual Lighted Extension Cord w/ Safety CGM" at bounding box center [163, 140] width 53 height 35
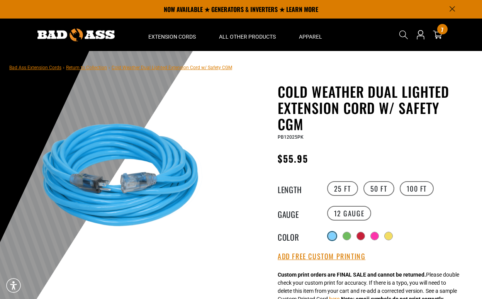
click at [331, 235] on div at bounding box center [332, 236] width 8 height 8
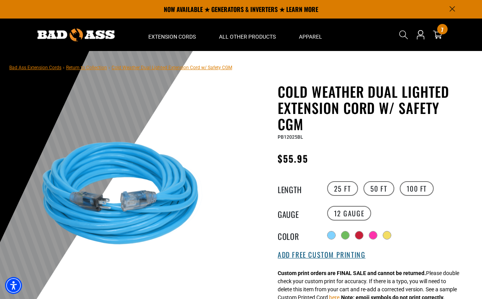
click at [327, 255] on button "Add Free Custom Printing" at bounding box center [321, 254] width 88 height 8
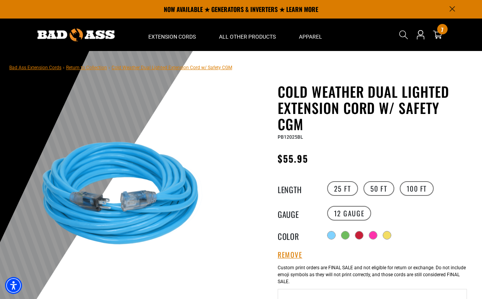
click at [310, 294] on input "Text field" at bounding box center [371, 295] width 189 height 12
paste input "**********"
type input "**********"
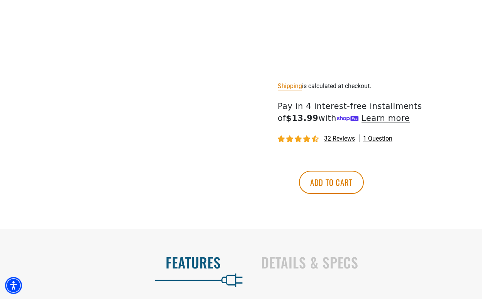
scroll to position [467, 0]
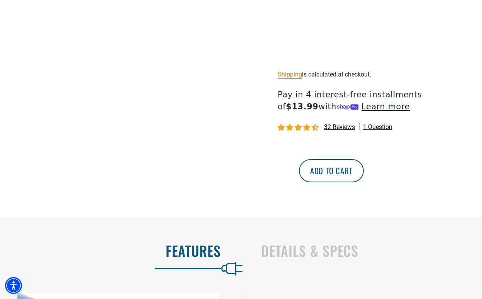
click at [363, 176] on button "Add to cart" at bounding box center [331, 170] width 65 height 23
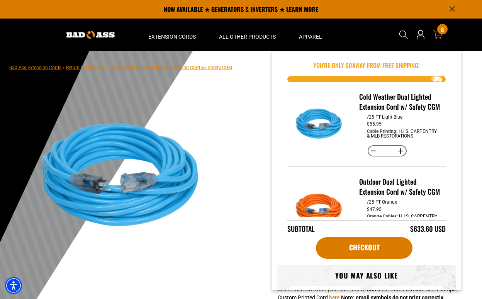
click at [439, 33] on div "8 8 items" at bounding box center [442, 29] width 10 height 10
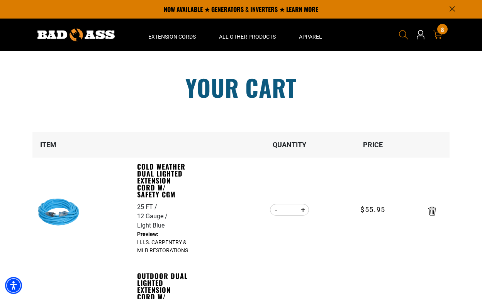
click at [402, 35] on icon "Search" at bounding box center [403, 35] width 10 height 10
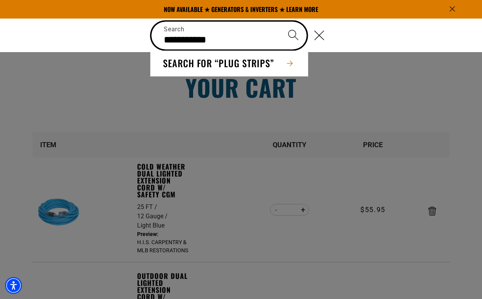
type input "**********"
click at [293, 35] on button "Search" at bounding box center [292, 35] width 27 height 27
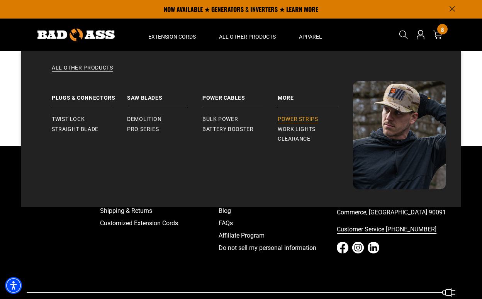
click at [285, 117] on span "Power Strips" at bounding box center [297, 119] width 41 height 7
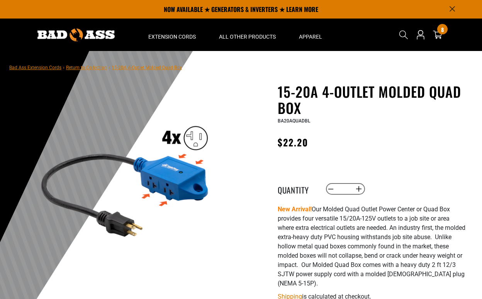
click at [357, 188] on button "Increase quantity for 15-20A 4-Outlet Molded Quad Box" at bounding box center [359, 188] width 12 height 13
type input "*"
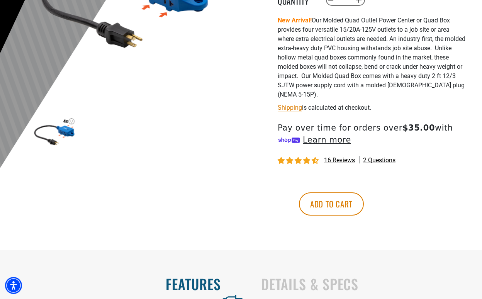
scroll to position [196, 0]
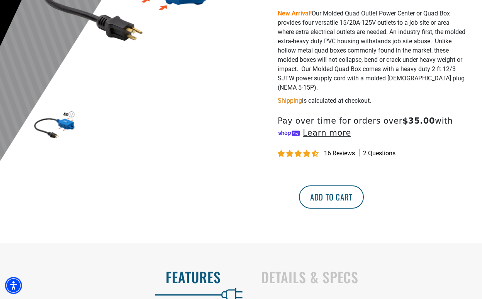
click at [363, 195] on button "Add to cart" at bounding box center [331, 196] width 65 height 23
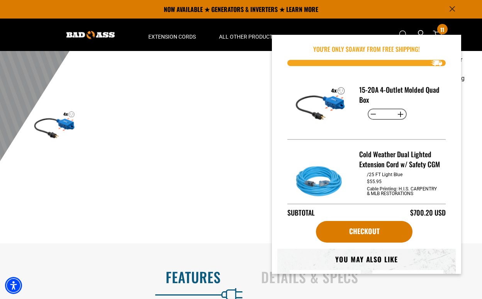
click at [227, 147] on main-product-gallery "1 of 1 Previous Next Previous Next 1" at bounding box center [125, 37] width 220 height 299
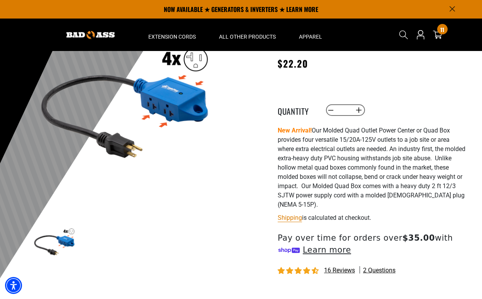
scroll to position [75, 0]
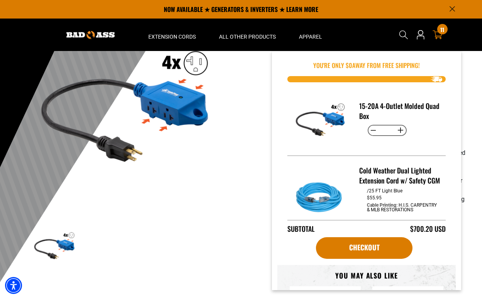
click at [441, 30] on span "11" at bounding box center [442, 30] width 4 height 6
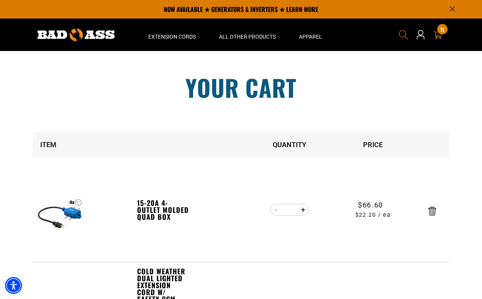
click at [404, 32] on icon "Search" at bounding box center [403, 35] width 10 height 10
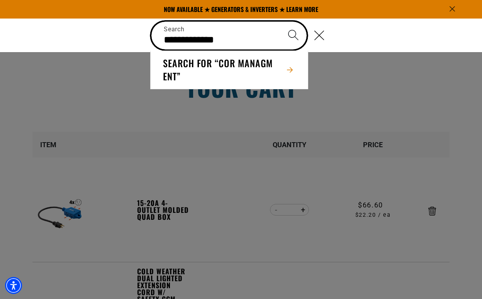
click at [186, 39] on input "**********" at bounding box center [228, 36] width 155 height 28
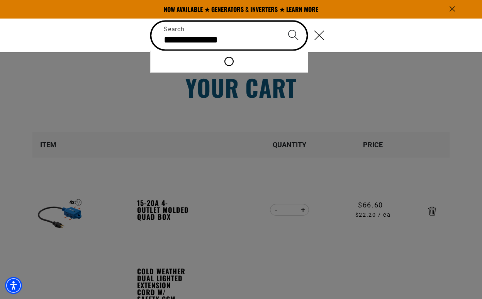
type input "**********"
click at [293, 35] on button "Search" at bounding box center [292, 35] width 27 height 27
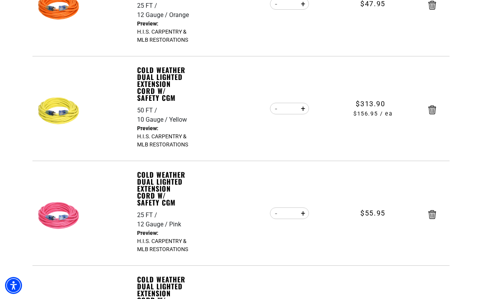
scroll to position [415, 0]
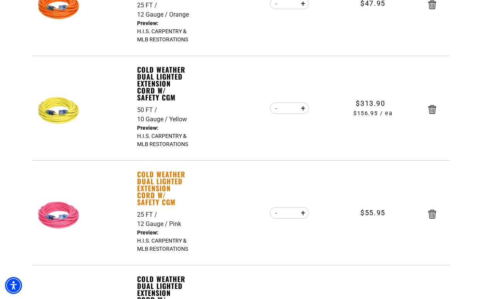
click at [160, 184] on link "Cold Weather Dual Lighted Extension Cord w/ Safety CGM" at bounding box center [163, 188] width 53 height 35
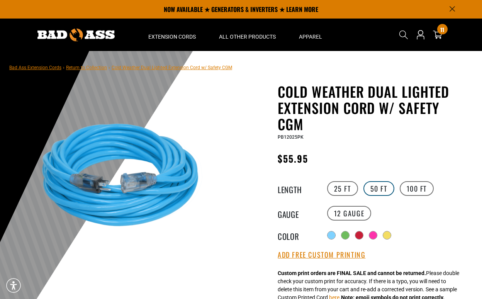
click at [372, 189] on label "50 FT" at bounding box center [378, 188] width 31 height 15
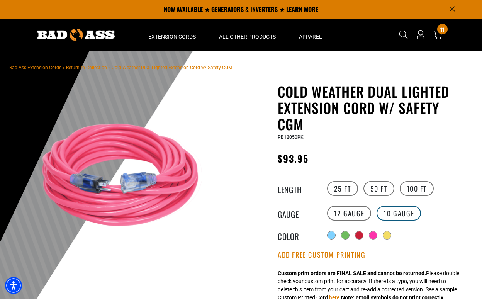
click at [389, 215] on label "10 Gauge products.product.variant_sold_out_or_unavailable" at bounding box center [398, 213] width 44 height 15
click at [357, 215] on label "12 Gauge" at bounding box center [349, 213] width 44 height 15
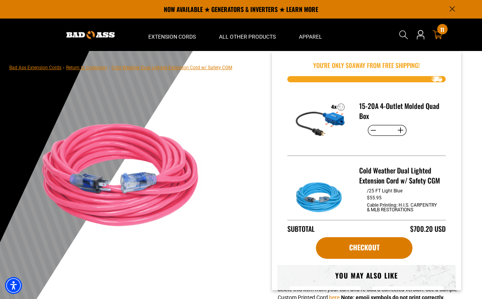
click at [434, 37] on icon at bounding box center [437, 35] width 10 height 10
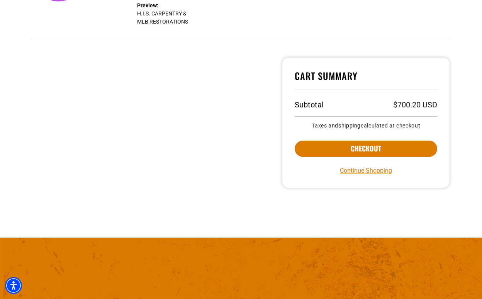
scroll to position [958, 0]
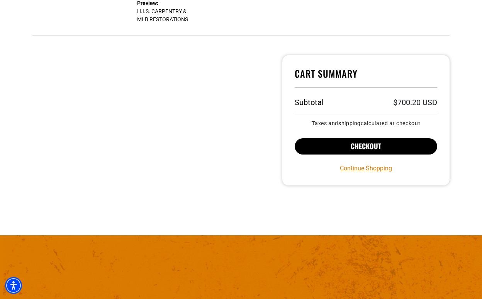
click at [353, 147] on button "Checkout" at bounding box center [365, 146] width 142 height 16
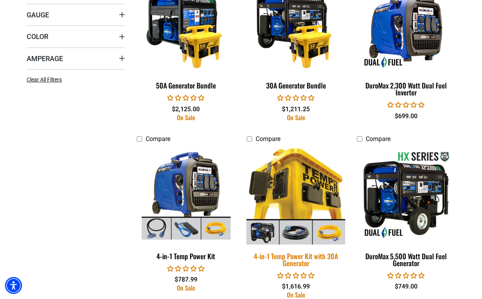
scroll to position [491, 0]
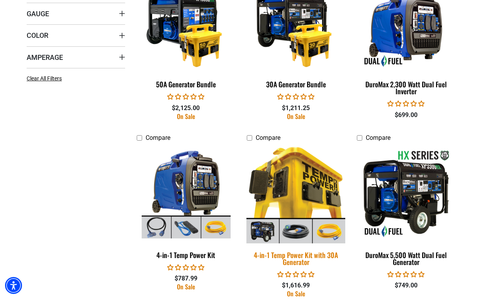
click at [296, 194] on img at bounding box center [296, 193] width 108 height 99
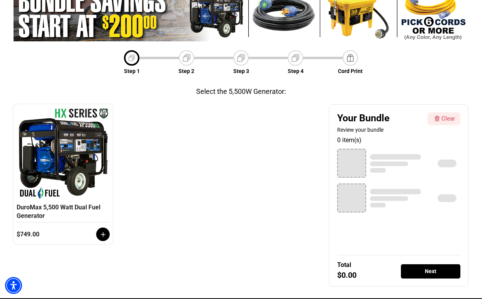
scroll to position [83, 0]
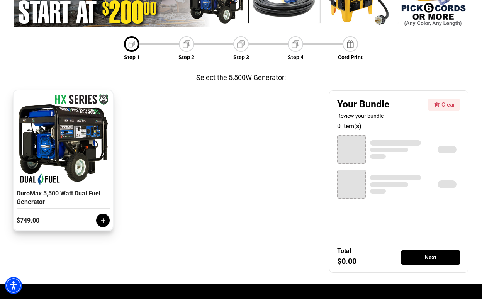
click at [105, 220] on icon at bounding box center [103, 220] width 5 height 5
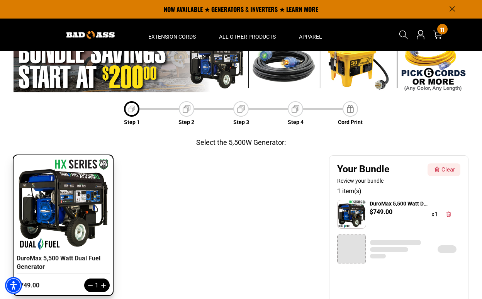
scroll to position [14, 0]
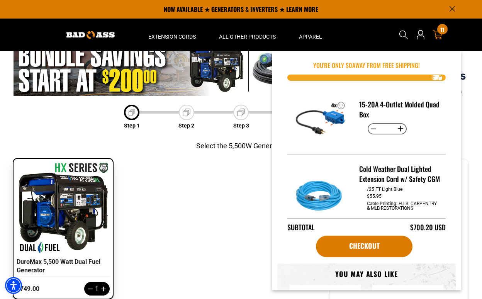
click at [436, 34] on icon at bounding box center [437, 35] width 10 height 10
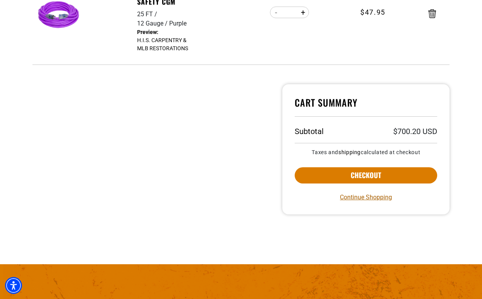
scroll to position [930, 0]
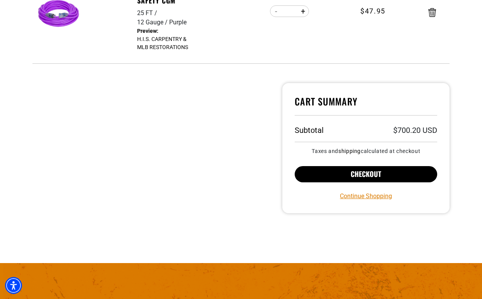
click at [380, 175] on button "Checkout" at bounding box center [365, 174] width 142 height 16
